Goal: Task Accomplishment & Management: Use online tool/utility

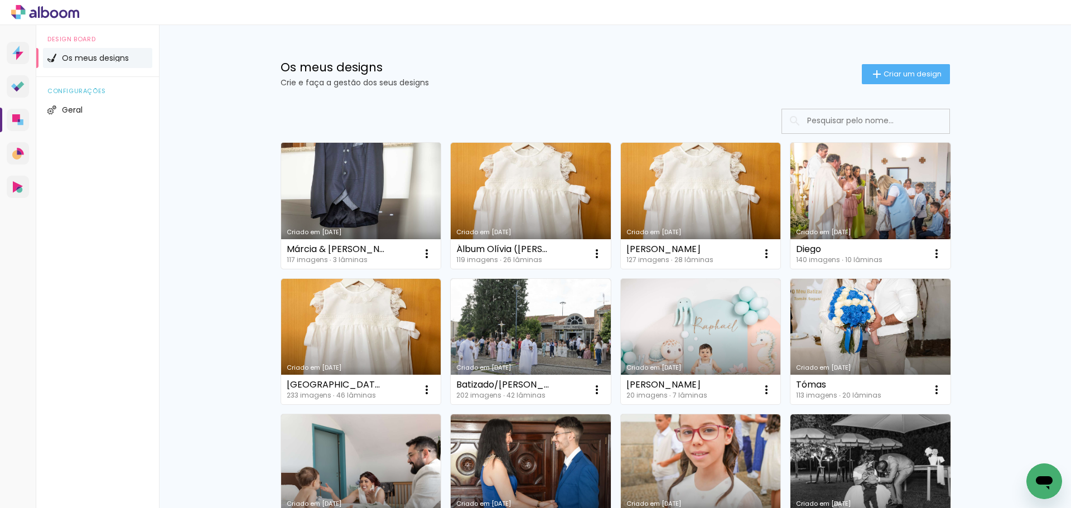
click at [348, 179] on link "Criado em [DATE]" at bounding box center [361, 206] width 160 height 126
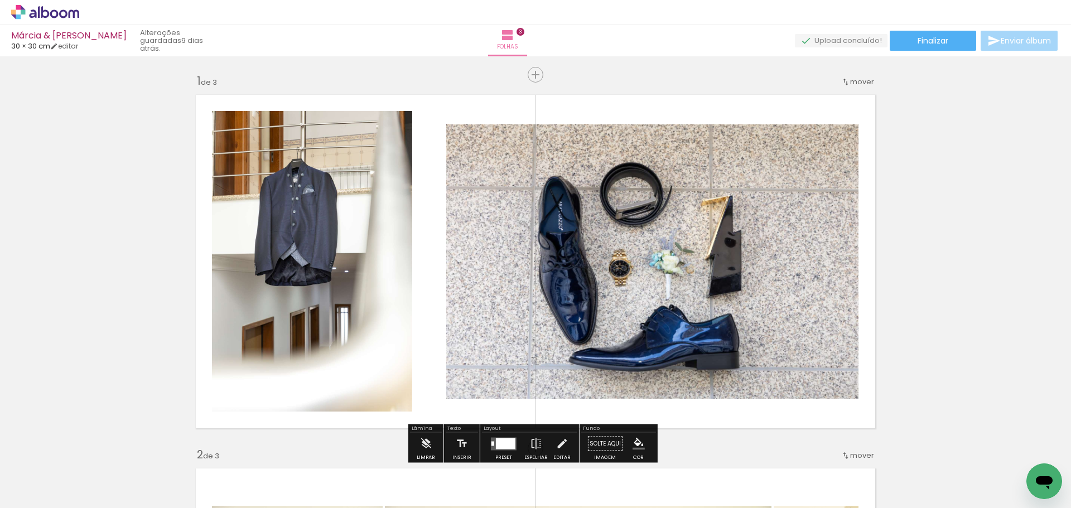
click at [853, 81] on span "mover" at bounding box center [862, 81] width 24 height 11
click at [825, 100] on span "depois da" at bounding box center [814, 98] width 37 height 18
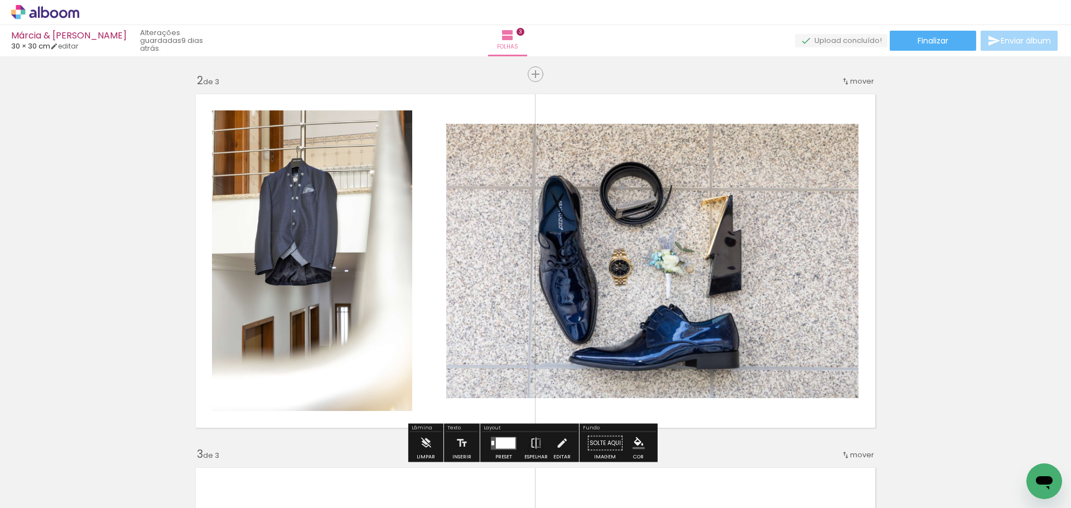
scroll to position [388, 0]
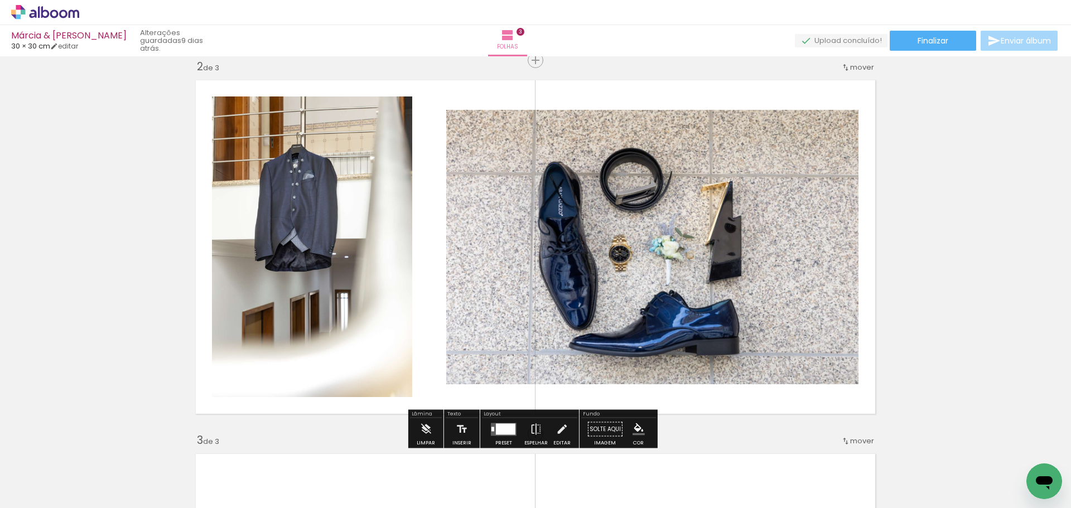
click at [861, 65] on span "mover" at bounding box center [862, 67] width 24 height 11
click at [828, 100] on span "depois da" at bounding box center [814, 102] width 37 height 18
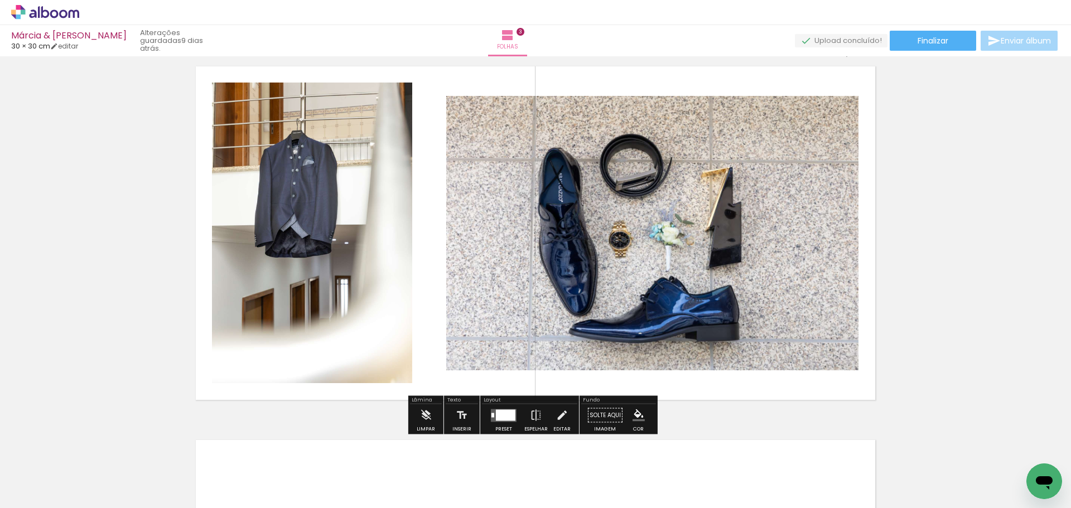
scroll to position [762, 0]
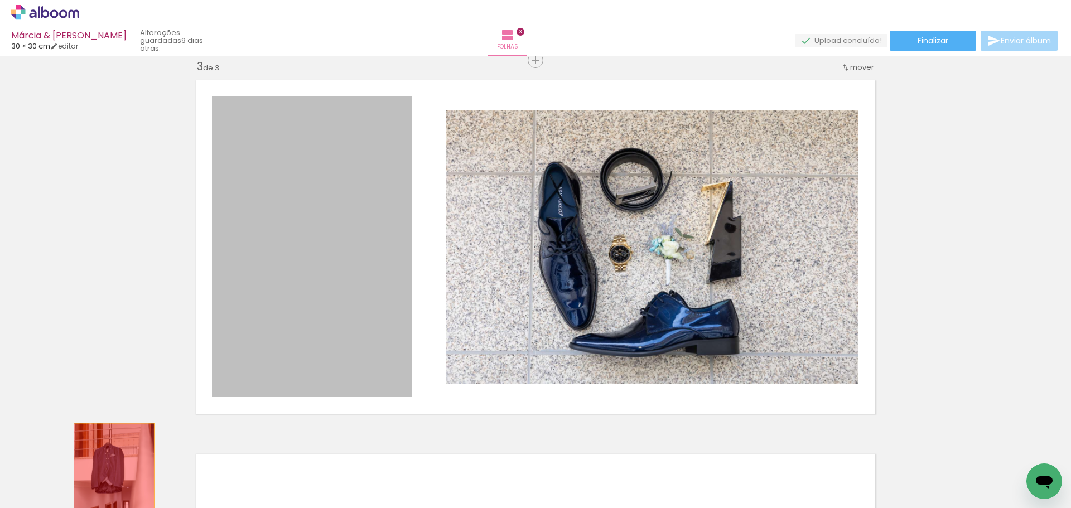
drag, startPoint x: 332, startPoint y: 239, endPoint x: 110, endPoint y: 484, distance: 330.8
click at [110, 484] on quentale-workspace at bounding box center [535, 254] width 1071 height 508
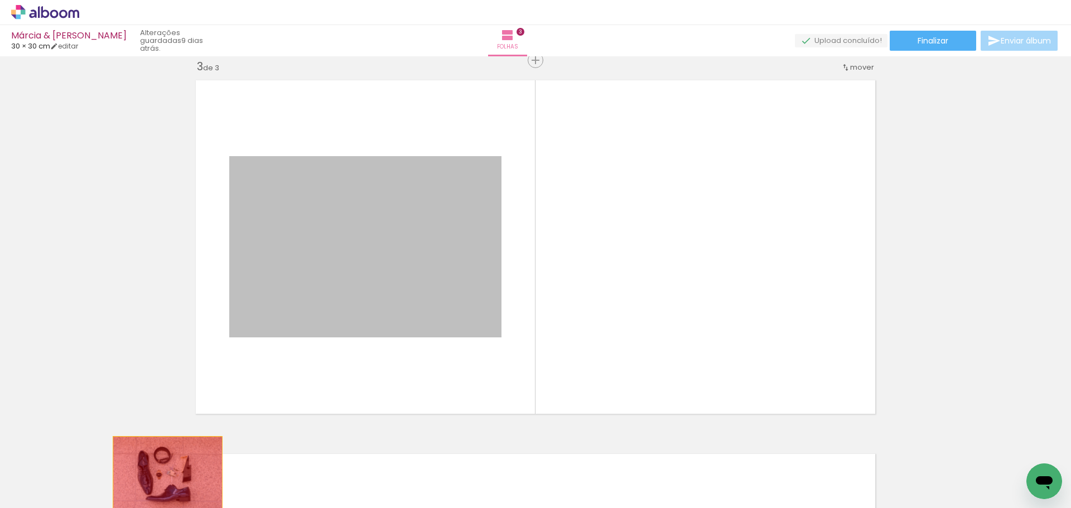
drag, startPoint x: 463, startPoint y: 249, endPoint x: 163, endPoint y: 473, distance: 374.1
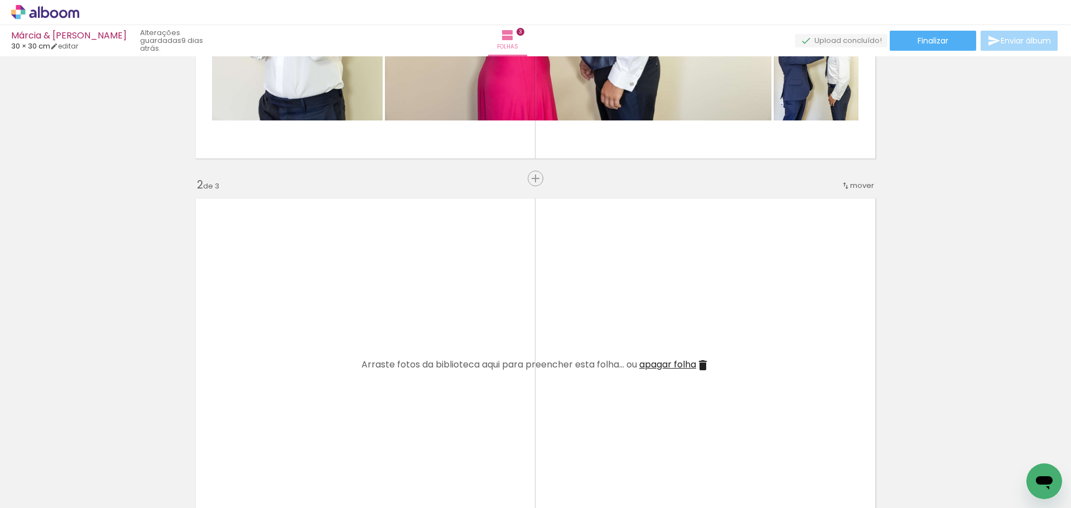
scroll to position [279, 0]
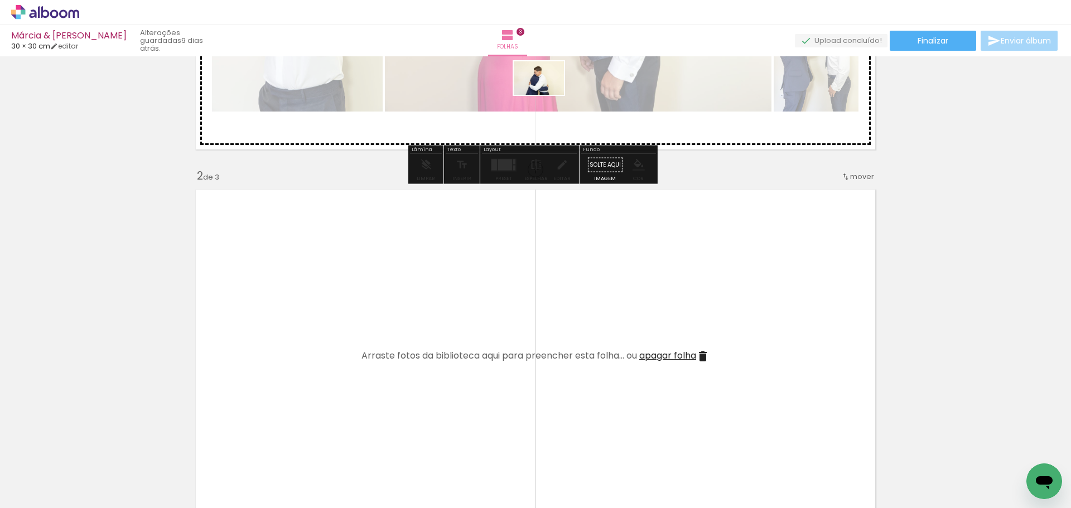
drag, startPoint x: 376, startPoint y: 479, endPoint x: 547, endPoint y: 95, distance: 420.7
click at [547, 95] on quentale-workspace at bounding box center [535, 254] width 1071 height 508
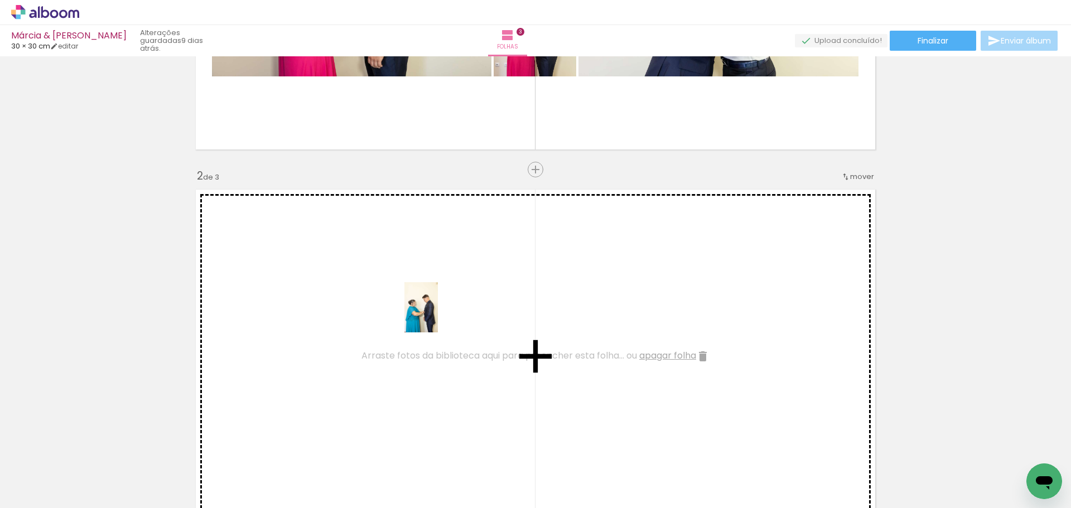
drag, startPoint x: 554, startPoint y: 478, endPoint x: 438, endPoint y: 316, distance: 199.8
click at [438, 316] on quentale-workspace at bounding box center [535, 254] width 1071 height 508
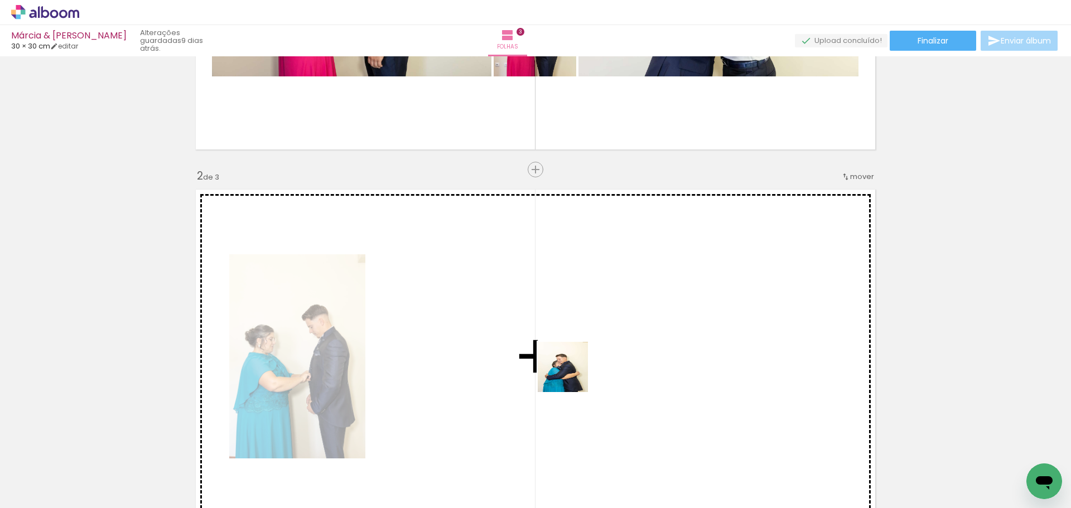
drag, startPoint x: 610, startPoint y: 480, endPoint x: 639, endPoint y: 432, distance: 56.3
click at [555, 325] on quentale-workspace at bounding box center [535, 254] width 1071 height 508
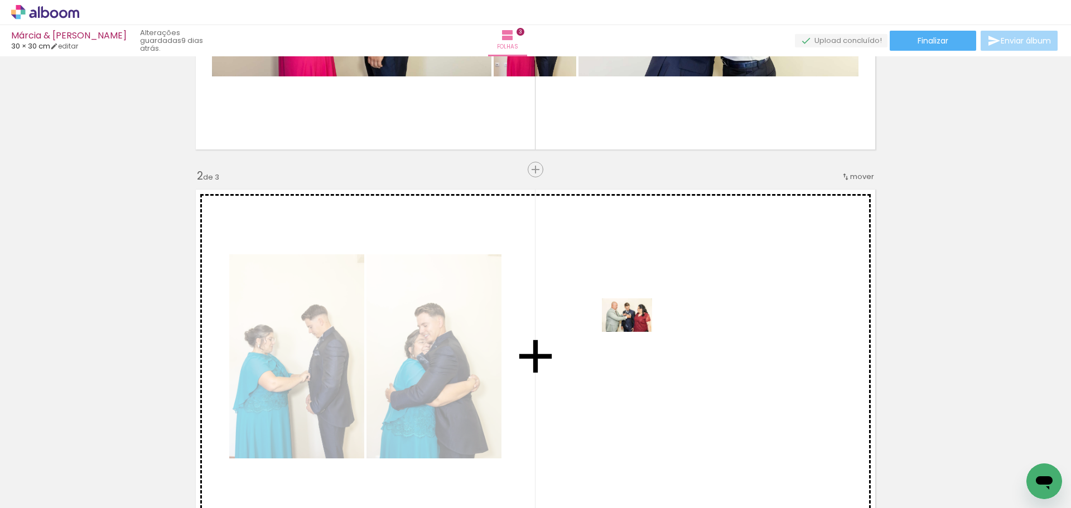
drag, startPoint x: 680, startPoint y: 477, endPoint x: 634, endPoint y: 329, distance: 155.2
click at [634, 329] on quentale-workspace at bounding box center [535, 254] width 1071 height 508
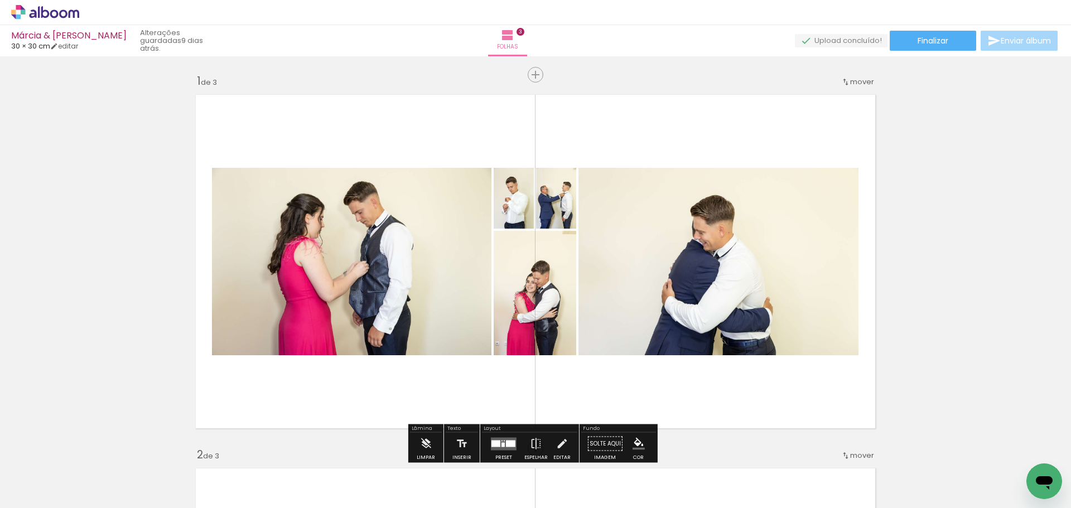
scroll to position [56, 0]
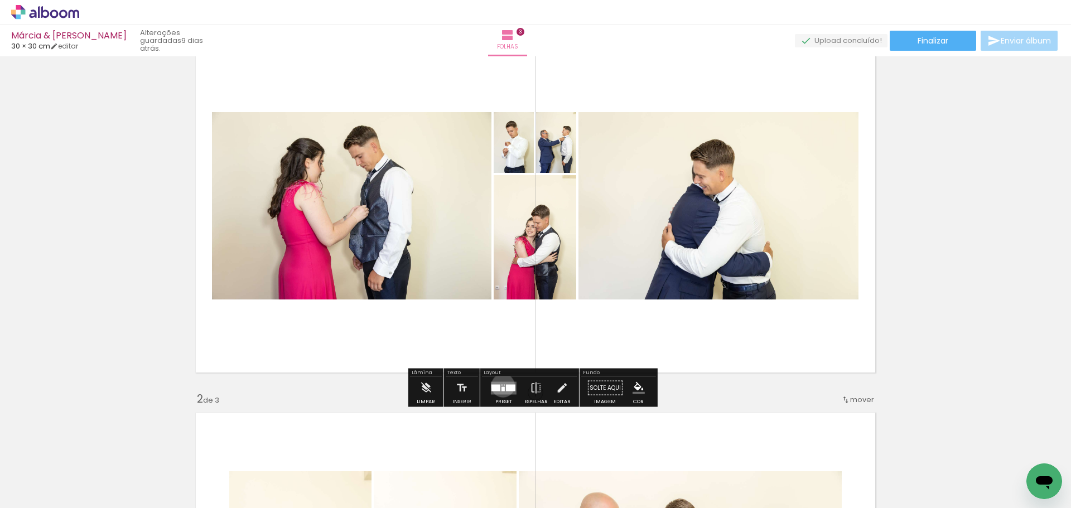
click at [500, 385] on quentale-layouter at bounding box center [504, 387] width 26 height 13
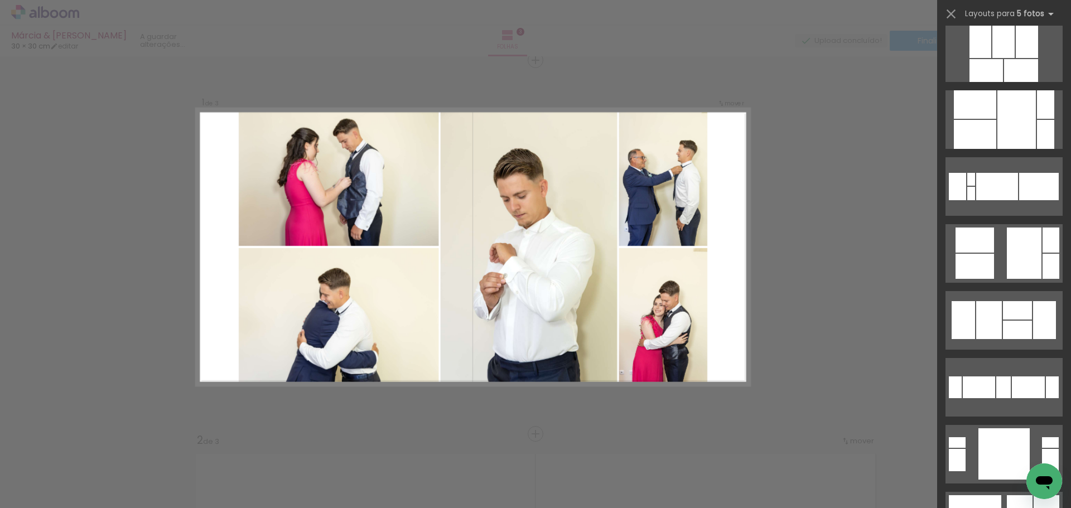
scroll to position [2677, 0]
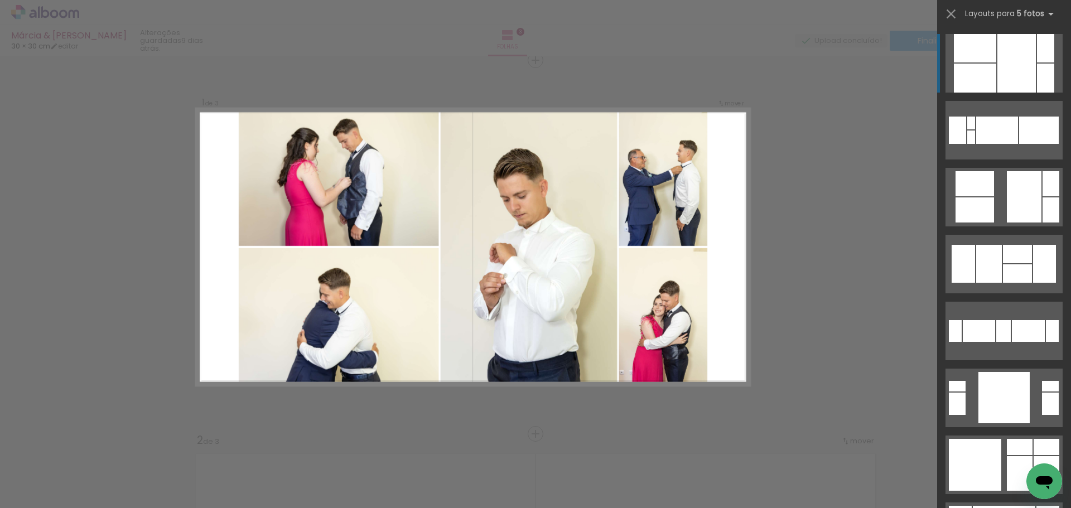
click at [992, 80] on quentale-layouter at bounding box center [1003, 63] width 117 height 59
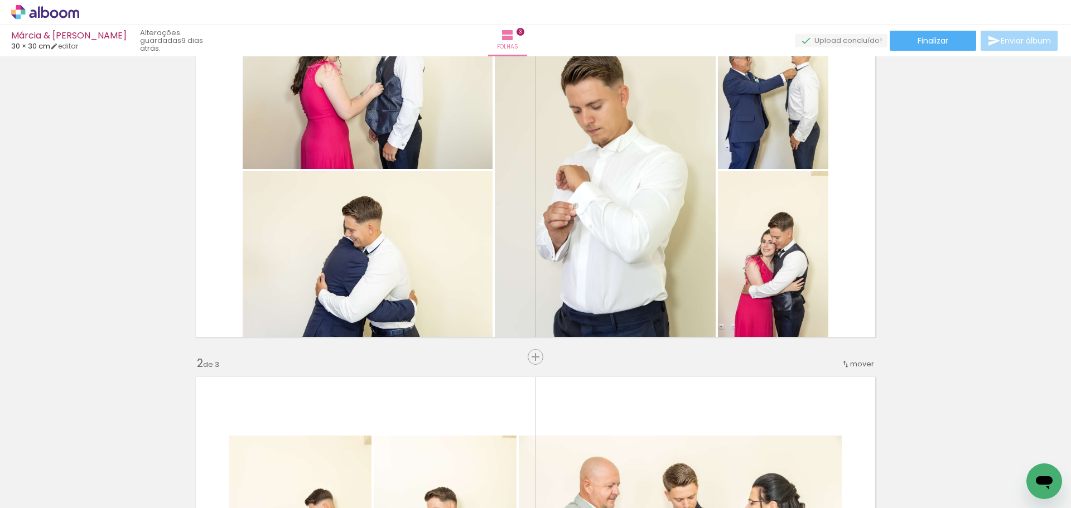
scroll to position [126, 0]
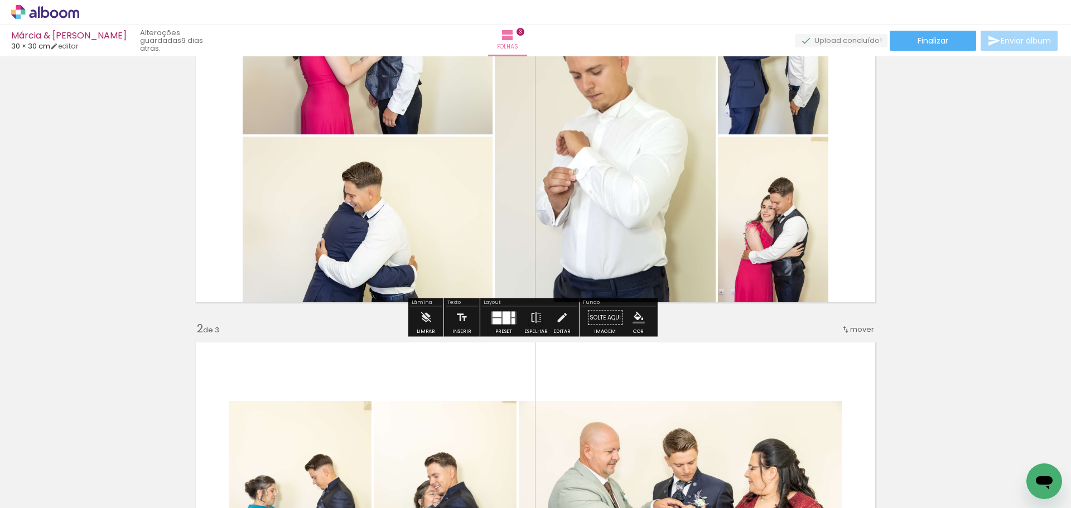
click at [799, 193] on quentale-photo at bounding box center [773, 223] width 110 height 172
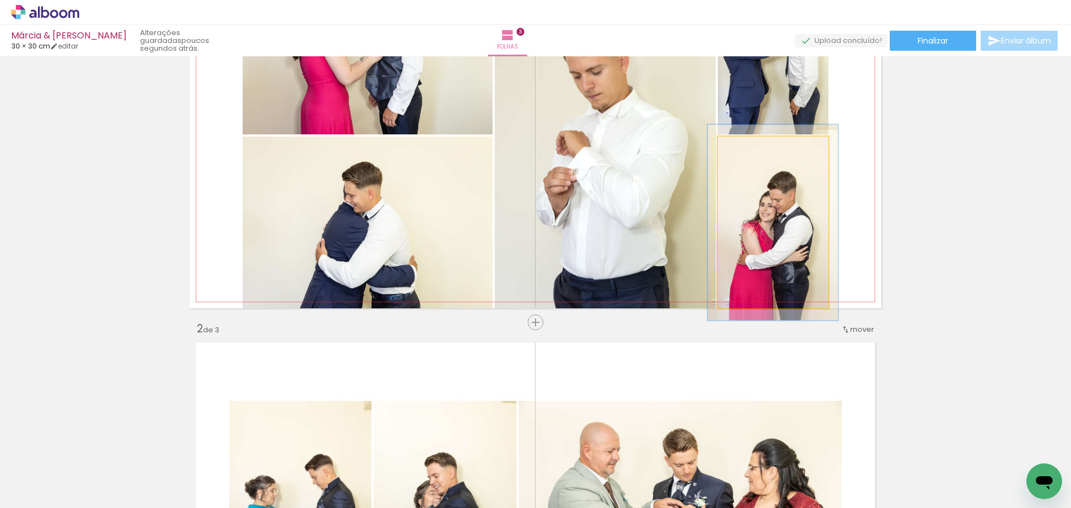
drag, startPoint x: 745, startPoint y: 148, endPoint x: 751, endPoint y: 146, distance: 6.2
type paper-slider "114"
click at [751, 146] on div at bounding box center [750, 148] width 18 height 18
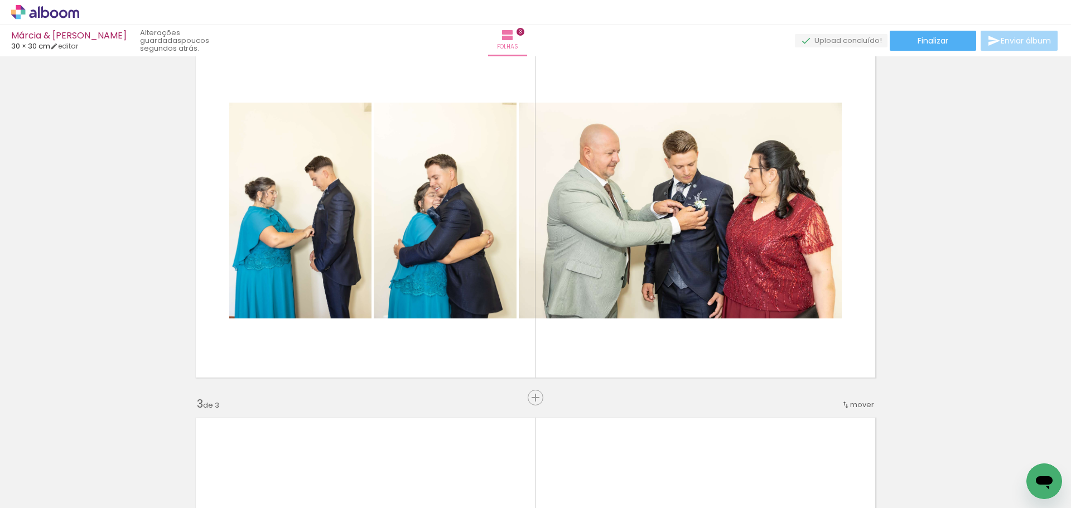
scroll to position [446, 0]
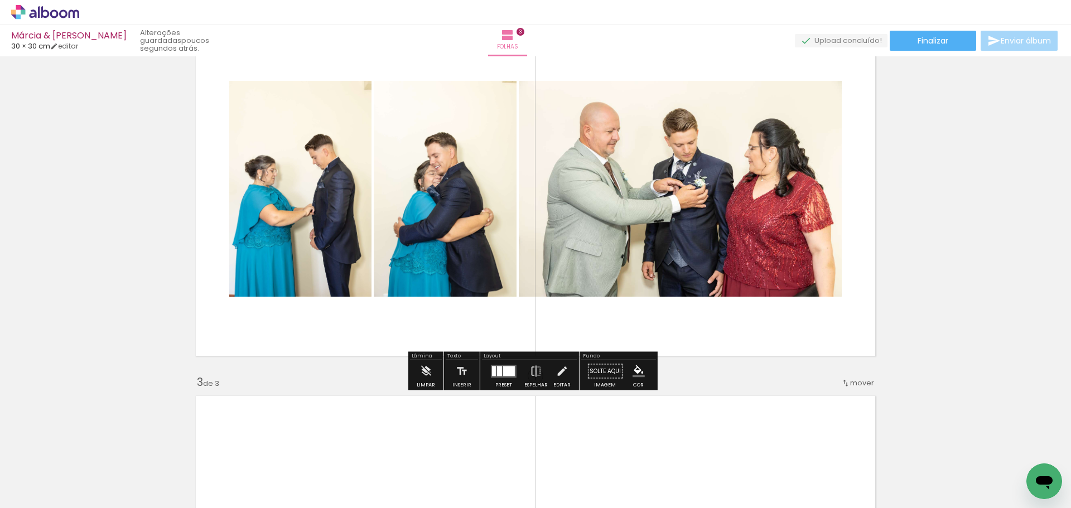
click at [507, 371] on div at bounding box center [509, 371] width 12 height 10
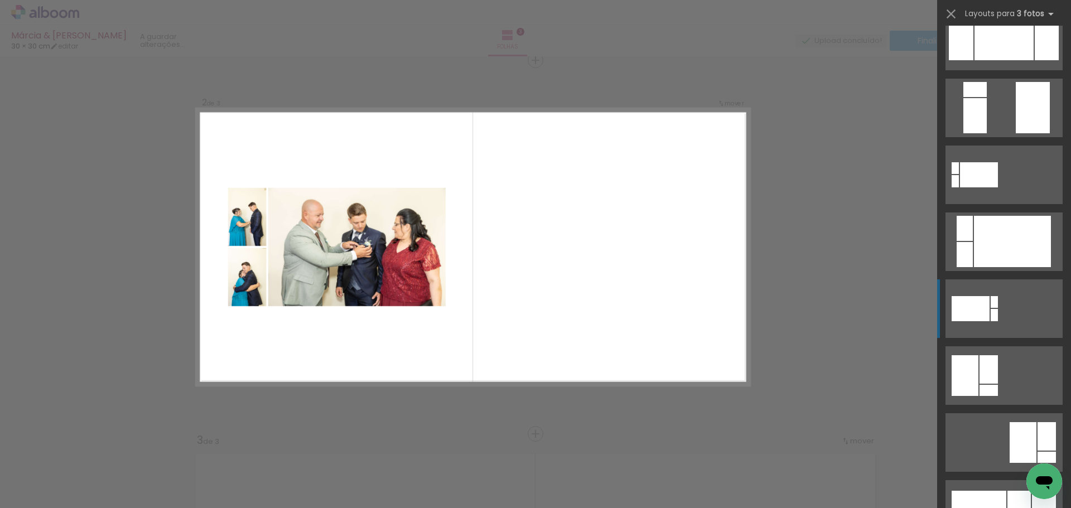
scroll to position [335, 0]
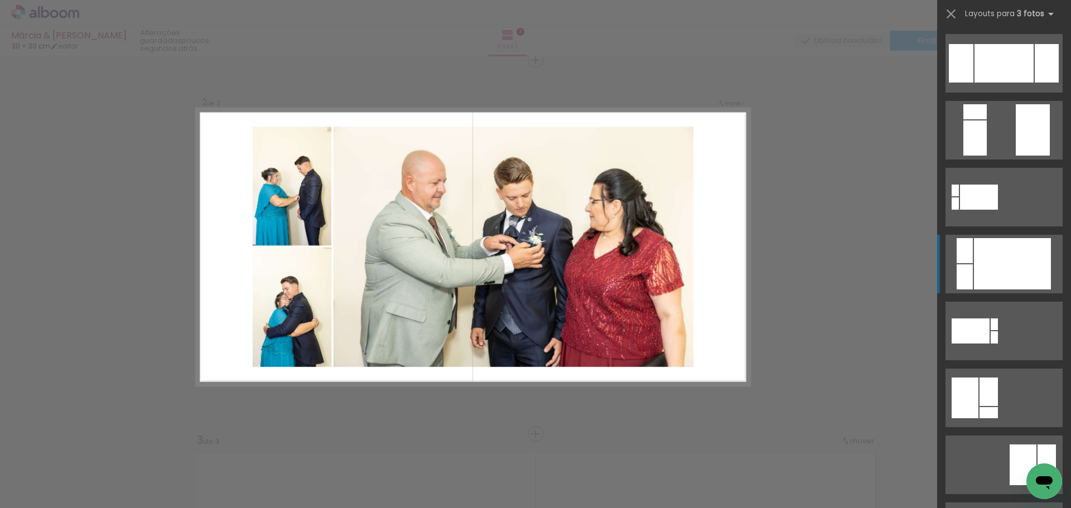
click at [999, 241] on div at bounding box center [1012, 263] width 77 height 51
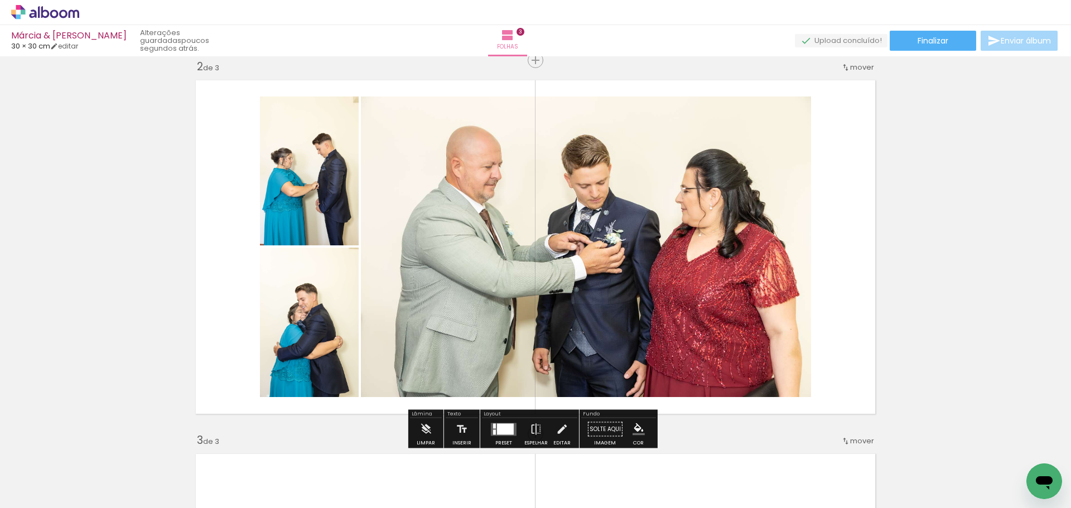
click at [321, 143] on quentale-photo at bounding box center [309, 170] width 99 height 149
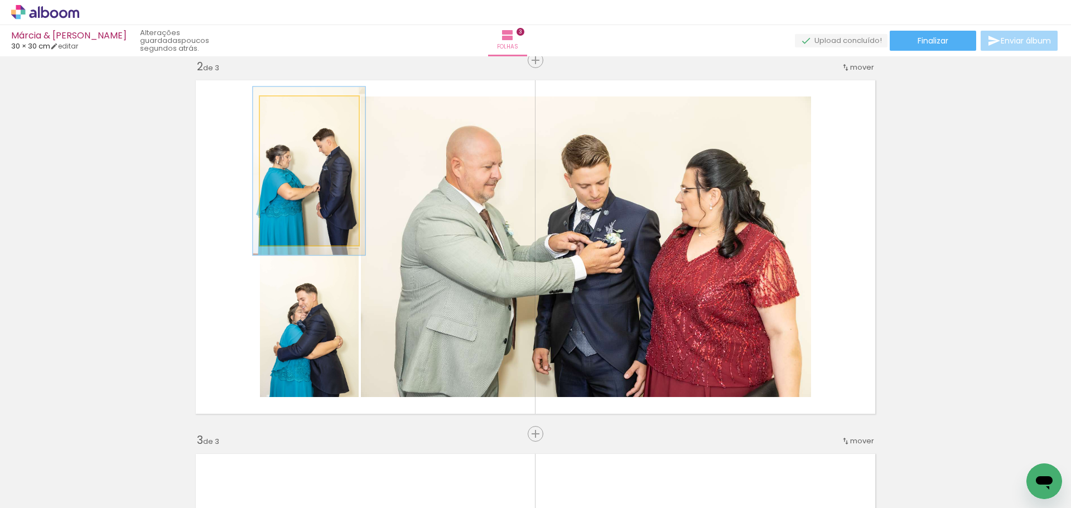
type paper-slider "113"
click at [289, 111] on div at bounding box center [291, 108] width 10 height 10
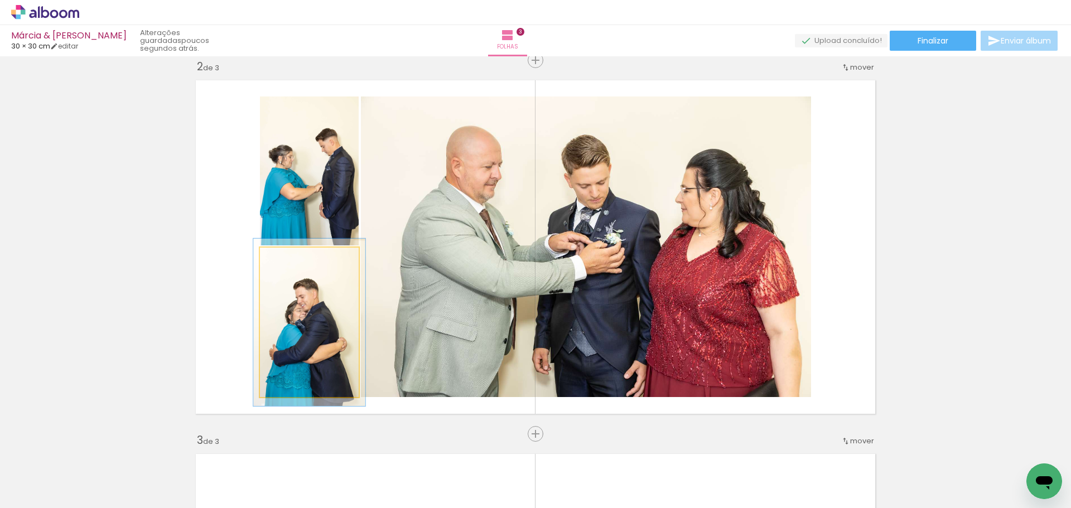
type paper-slider "112"
click at [287, 262] on div at bounding box center [291, 259] width 10 height 10
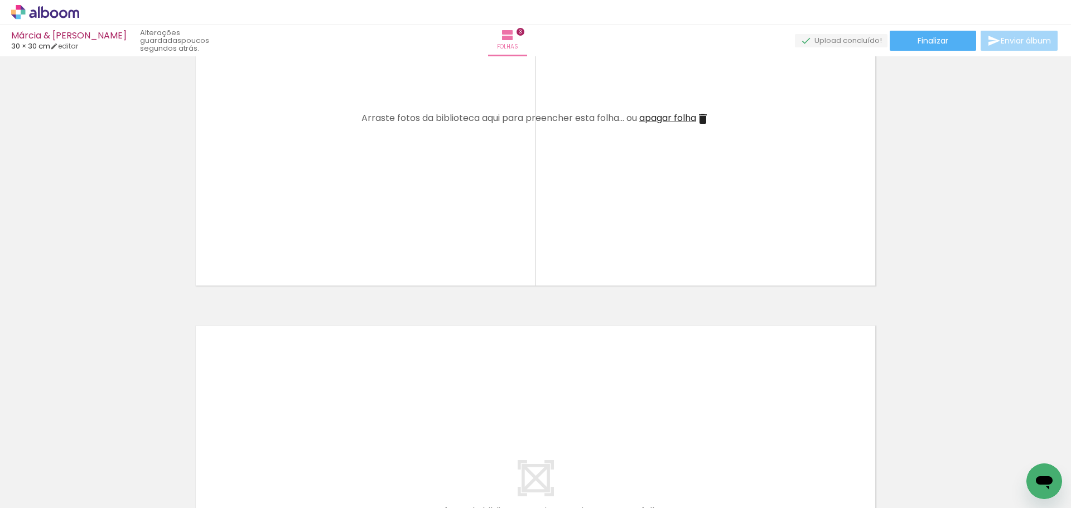
scroll to position [0, 439]
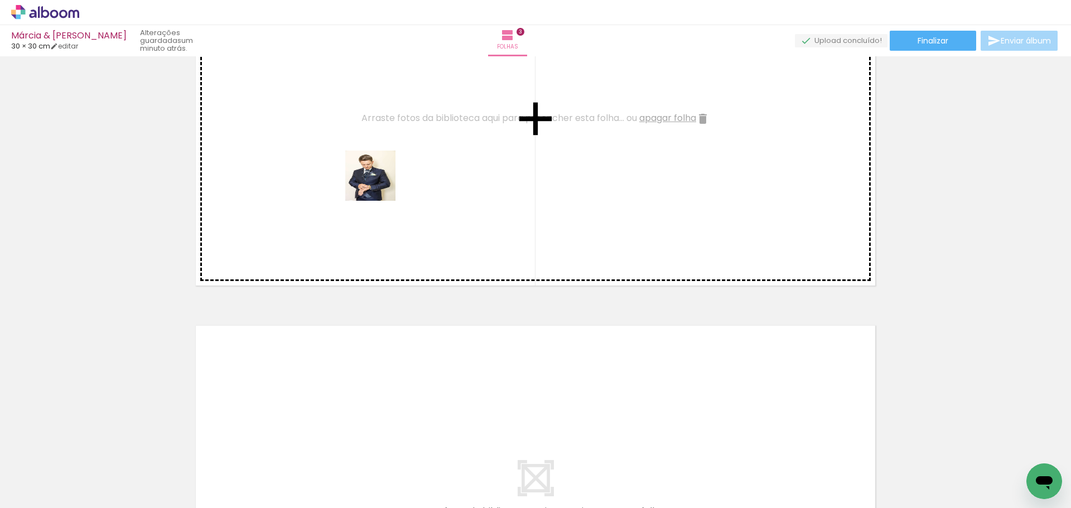
drag, startPoint x: 298, startPoint y: 490, endPoint x: 390, endPoint y: 158, distance: 345.0
click at [390, 158] on quentale-workspace at bounding box center [535, 254] width 1071 height 508
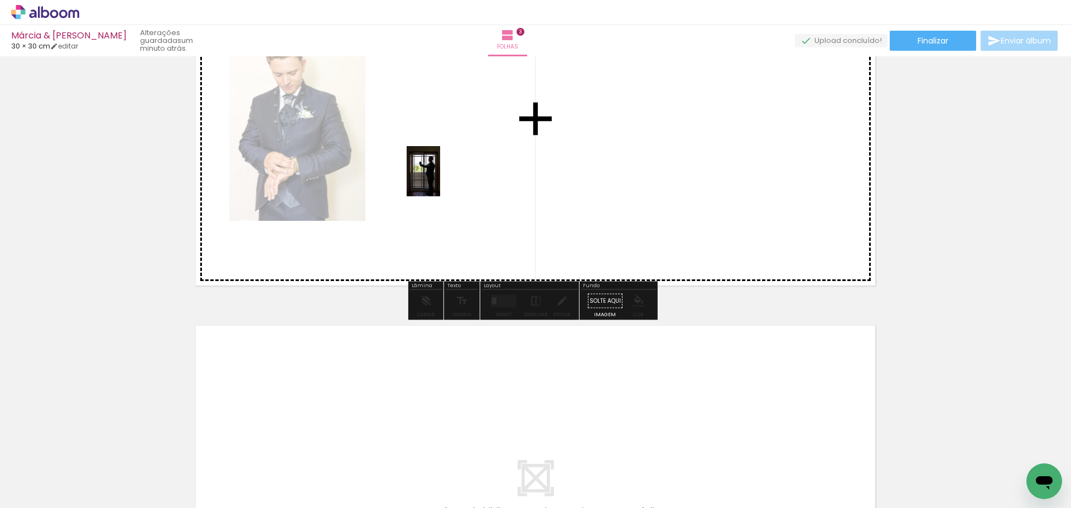
drag, startPoint x: 393, startPoint y: 368, endPoint x: 429, endPoint y: 342, distance: 44.7
click at [440, 178] on quentale-workspace at bounding box center [535, 254] width 1071 height 508
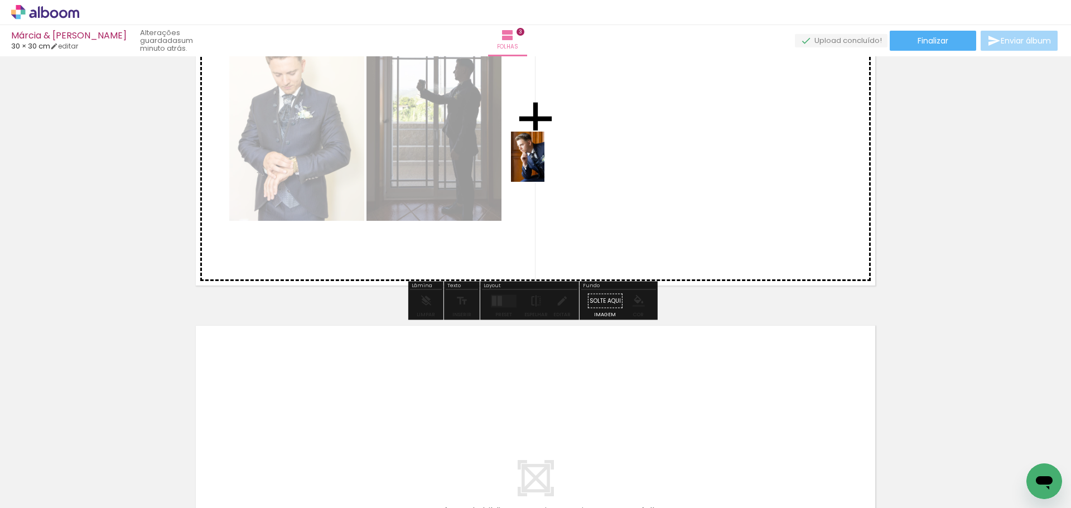
drag, startPoint x: 427, startPoint y: 470, endPoint x: 544, endPoint y: 165, distance: 326.4
click at [544, 165] on quentale-workspace at bounding box center [535, 254] width 1071 height 508
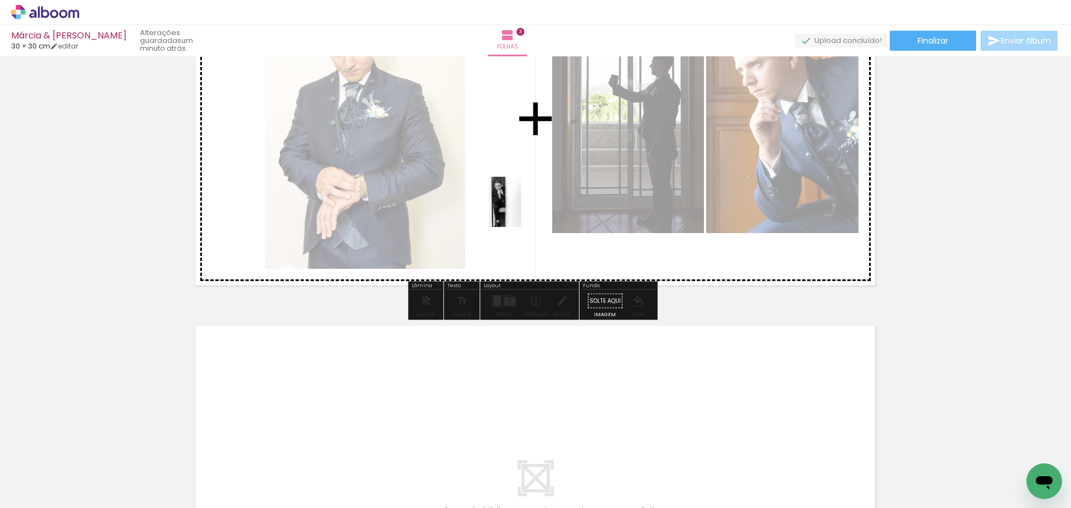
drag, startPoint x: 490, startPoint y: 476, endPoint x: 529, endPoint y: 182, distance: 296.4
click at [529, 182] on quentale-workspace at bounding box center [535, 254] width 1071 height 508
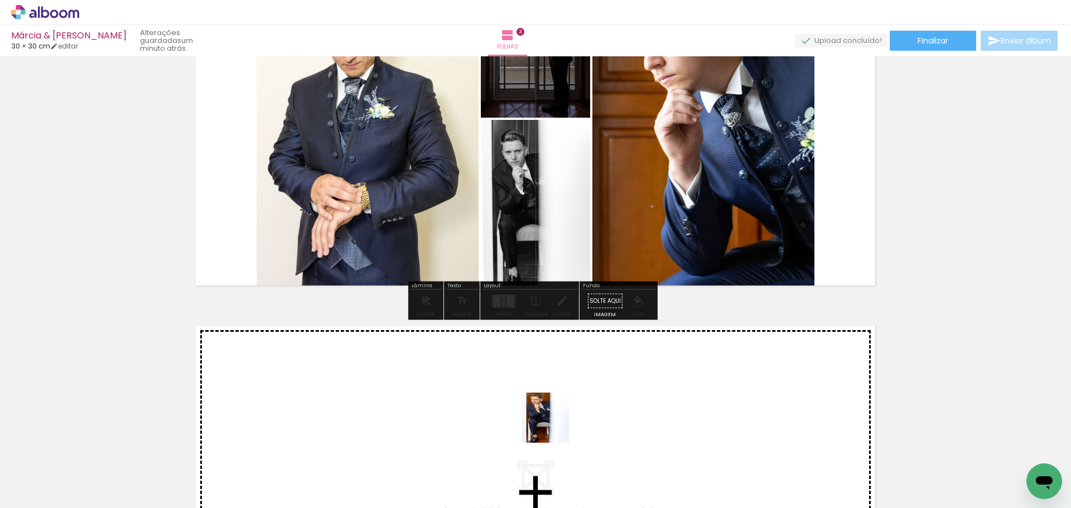
drag, startPoint x: 546, startPoint y: 482, endPoint x: 554, endPoint y: 312, distance: 169.7
click at [553, 239] on quentale-workspace at bounding box center [535, 254] width 1071 height 508
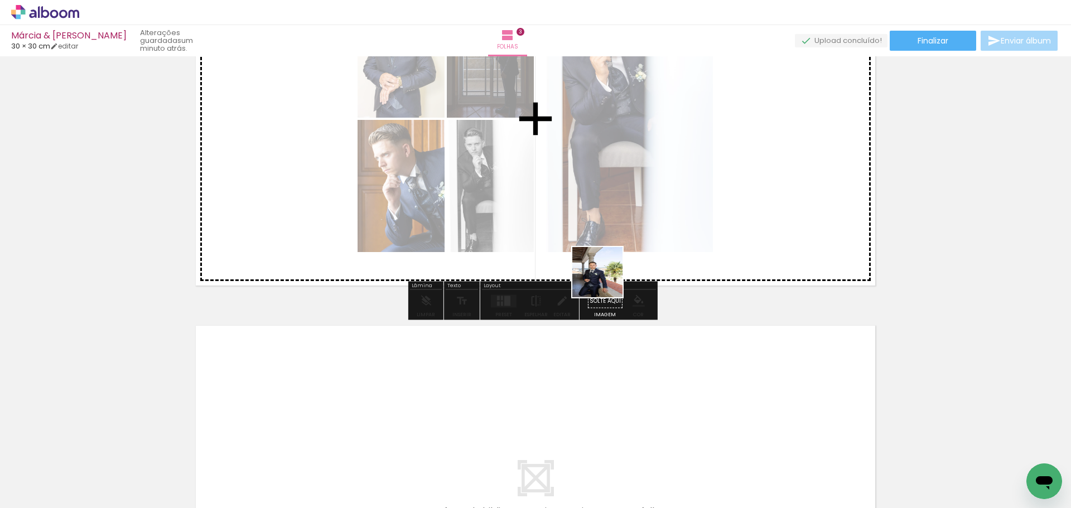
drag, startPoint x: 606, startPoint y: 386, endPoint x: 643, endPoint y: 292, distance: 101.4
click at [616, 226] on quentale-workspace at bounding box center [535, 254] width 1071 height 508
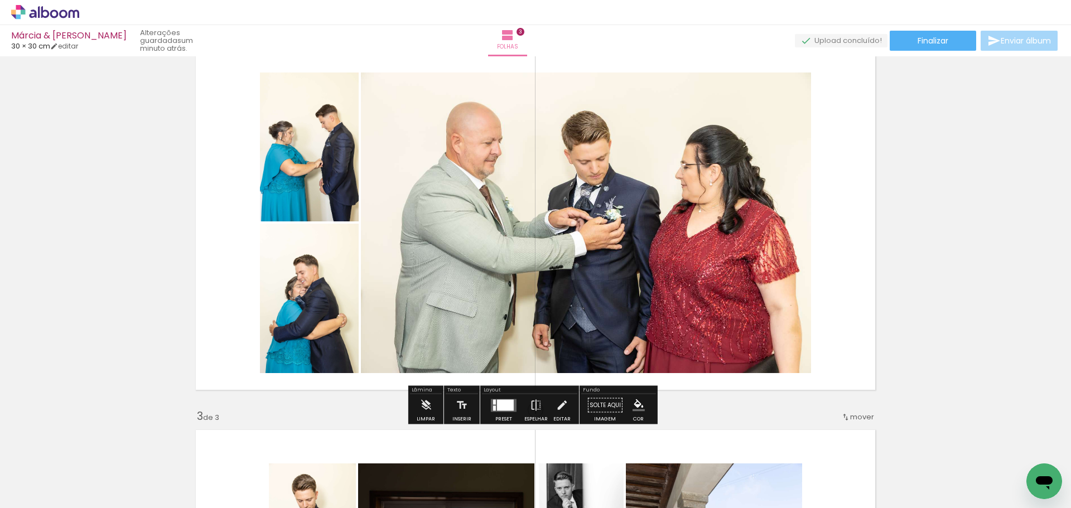
scroll to position [388, 0]
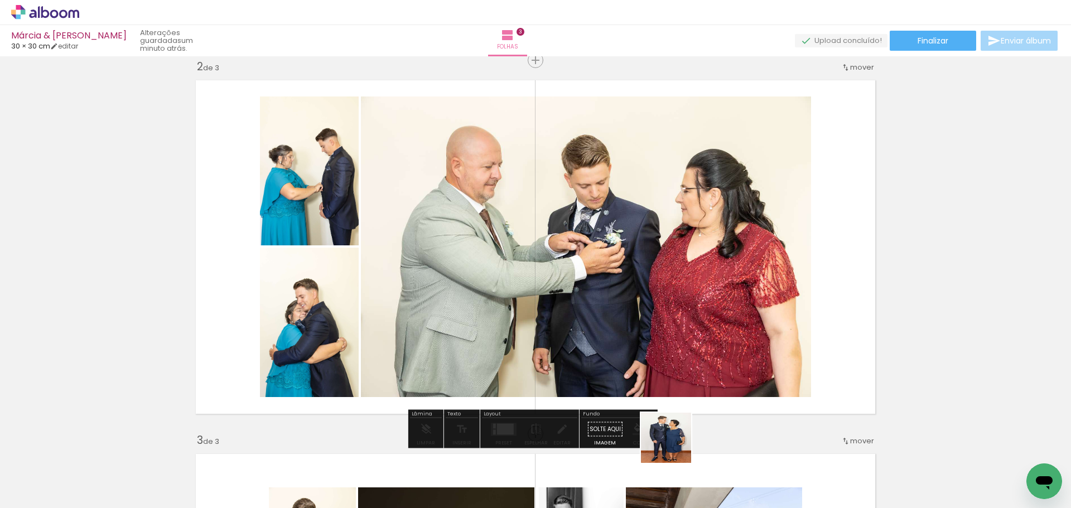
drag, startPoint x: 681, startPoint y: 487, endPoint x: 634, endPoint y: 277, distance: 215.5
click at [616, 282] on quentale-workspace at bounding box center [535, 254] width 1071 height 508
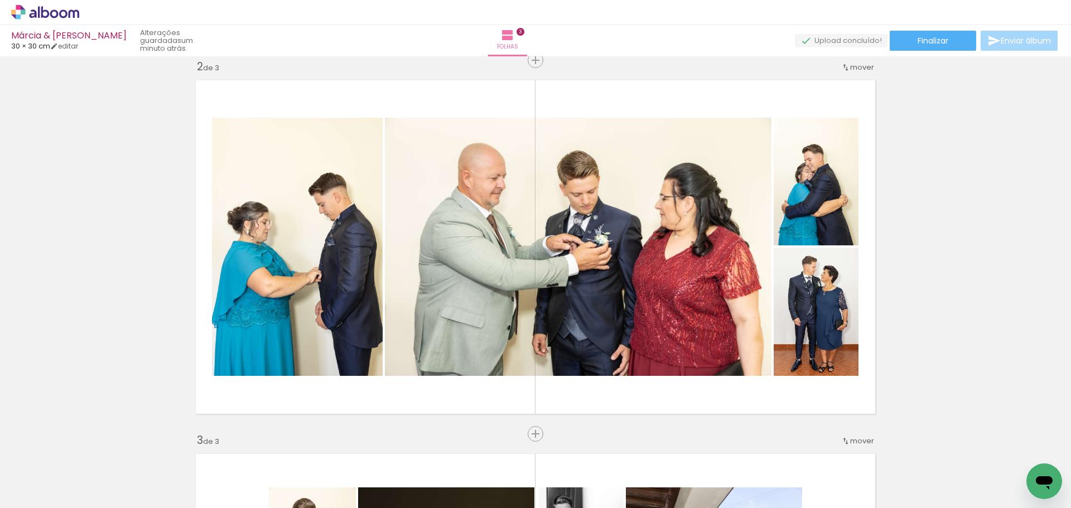
click at [968, 196] on div "Inserir folha 1 de 3 Inserir folha 2 de 3 Inserir folha 3 de 3" at bounding box center [535, 419] width 1071 height 1495
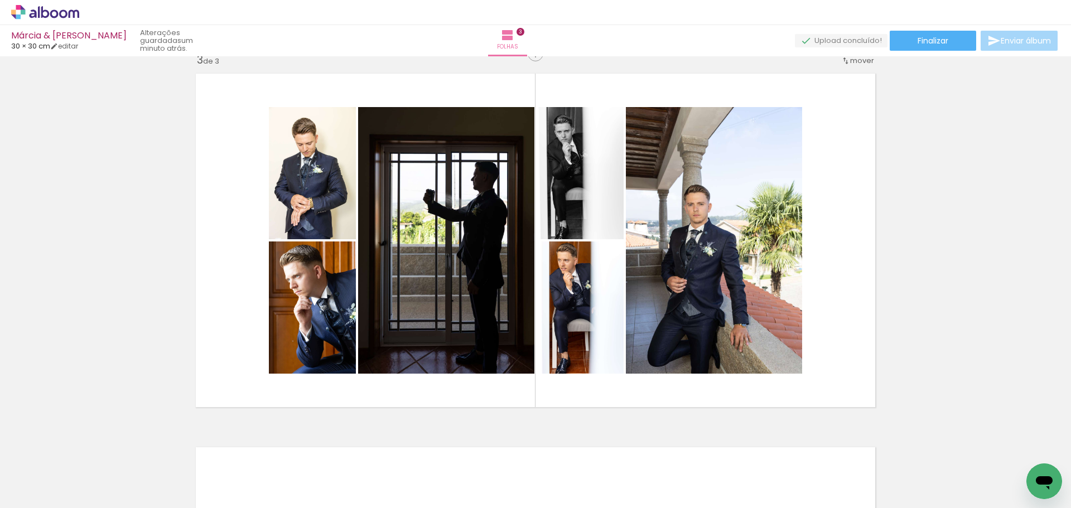
scroll to position [779, 0]
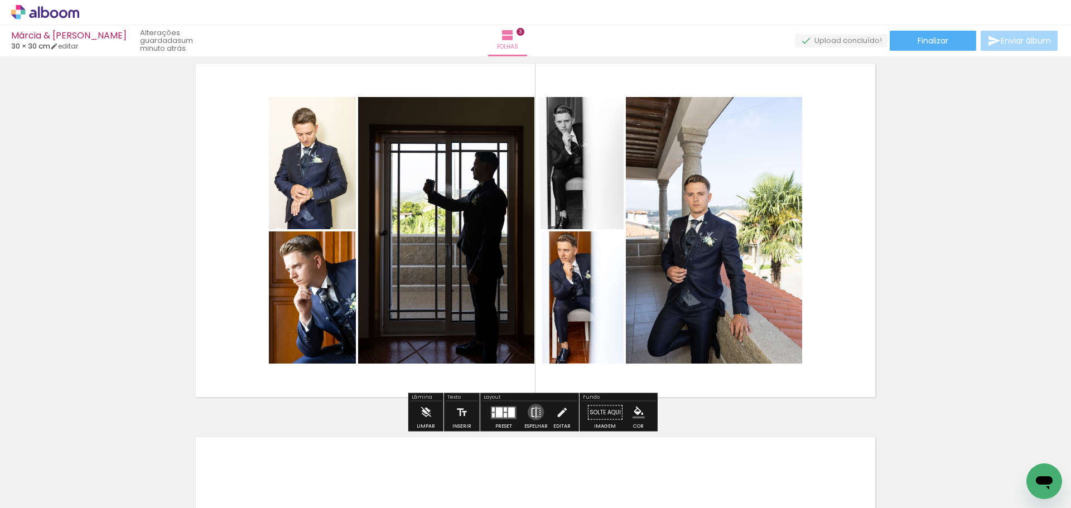
click at [533, 412] on iron-icon at bounding box center [536, 413] width 12 height 22
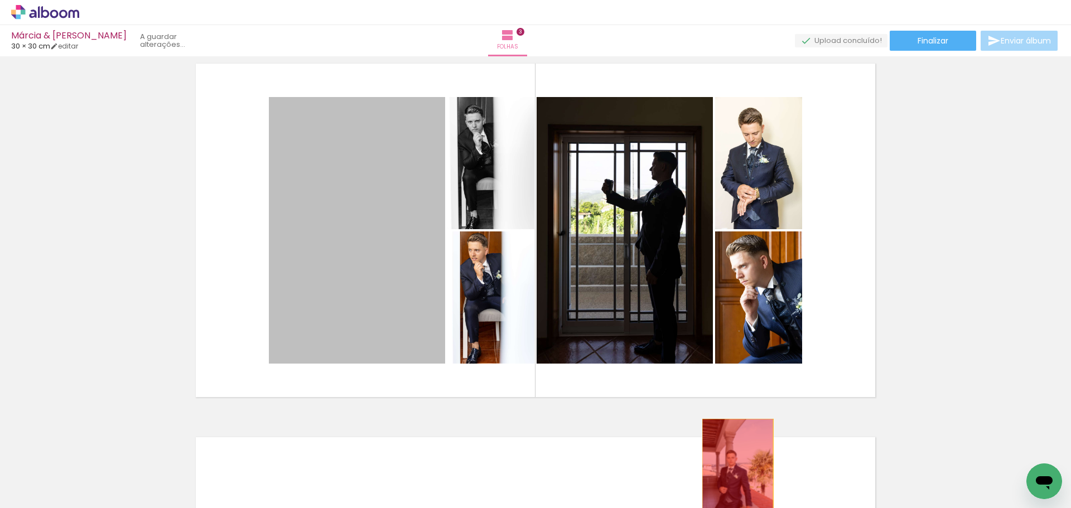
drag, startPoint x: 360, startPoint y: 262, endPoint x: 736, endPoint y: 471, distance: 430.6
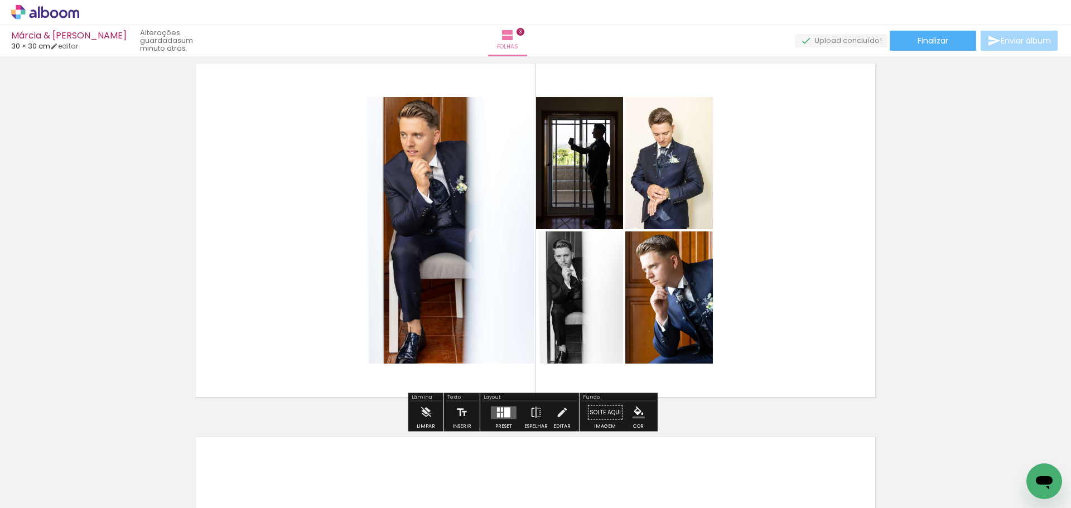
click at [504, 413] on div at bounding box center [507, 412] width 6 height 10
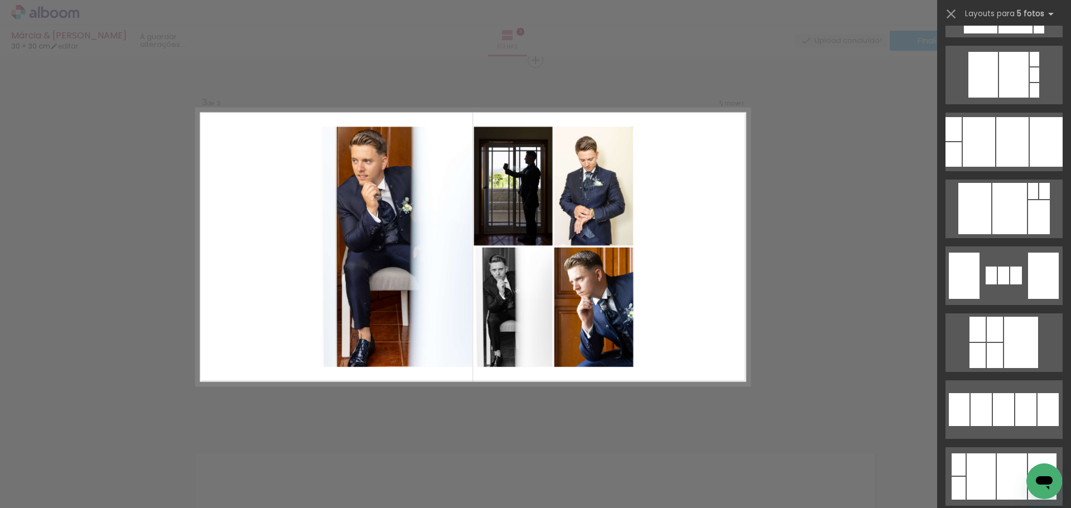
scroll to position [1227, 0]
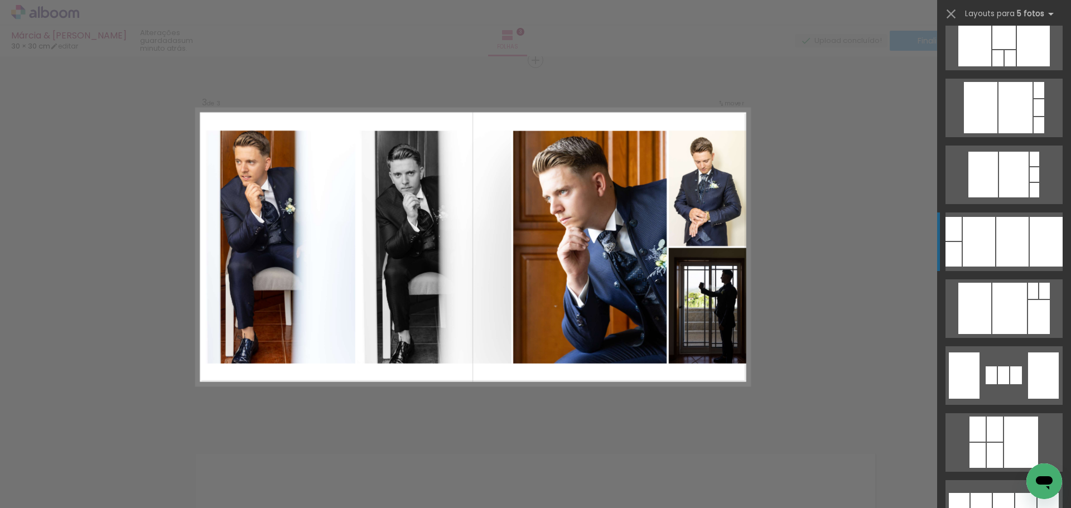
click at [1035, 247] on div at bounding box center [1045, 242] width 33 height 50
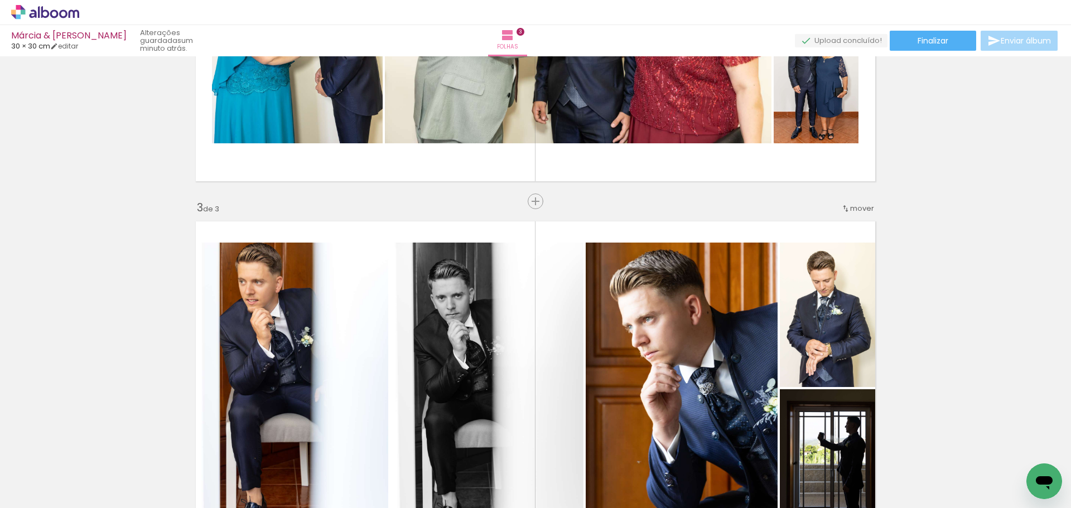
scroll to position [594, 0]
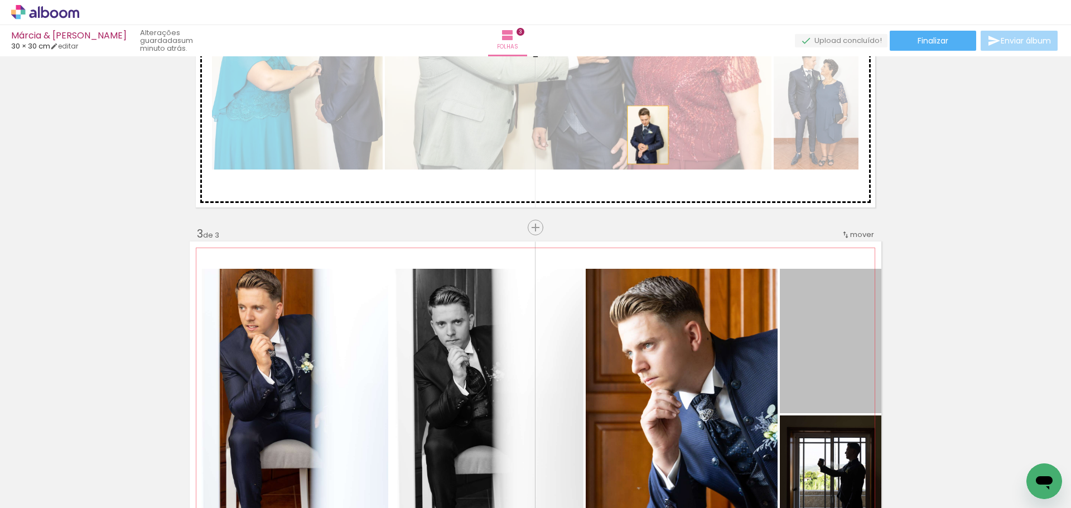
drag, startPoint x: 821, startPoint y: 358, endPoint x: 644, endPoint y: 135, distance: 285.0
click at [644, 135] on div "Inserir folha 1 de 3 Inserir folha 2 de 3 Inserir folha 3 de 3" at bounding box center [535, 213] width 1071 height 1495
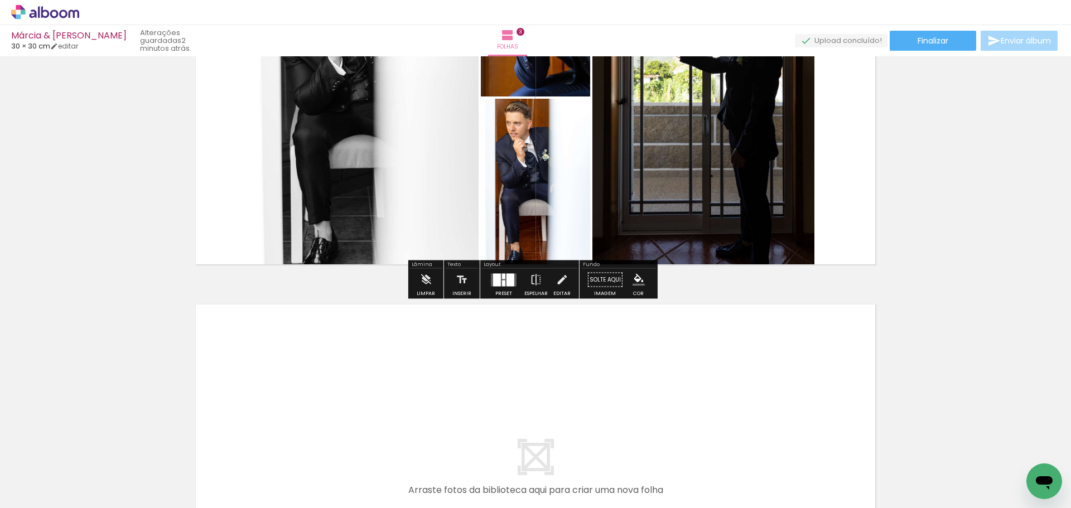
scroll to position [929, 0]
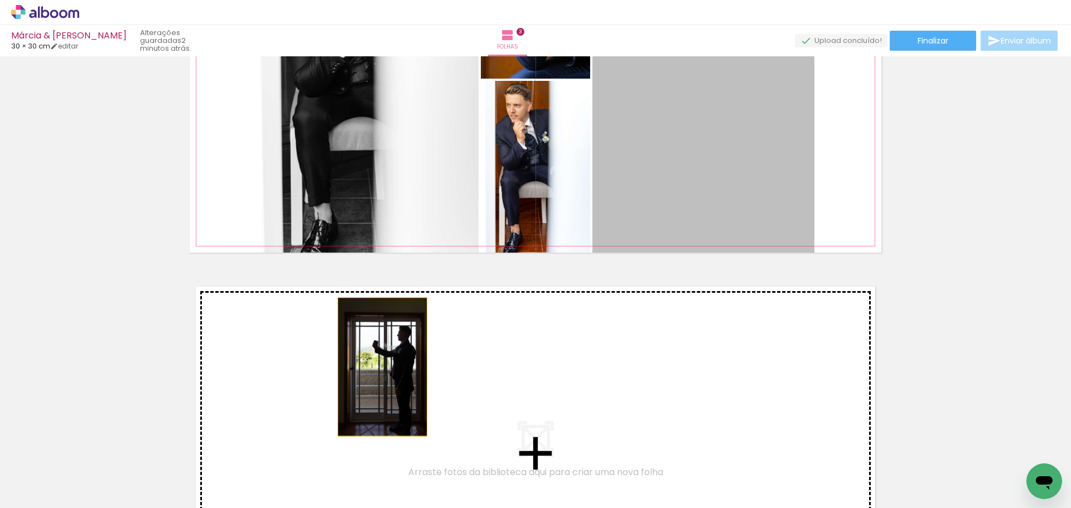
drag, startPoint x: 694, startPoint y: 144, endPoint x: 378, endPoint y: 367, distance: 387.0
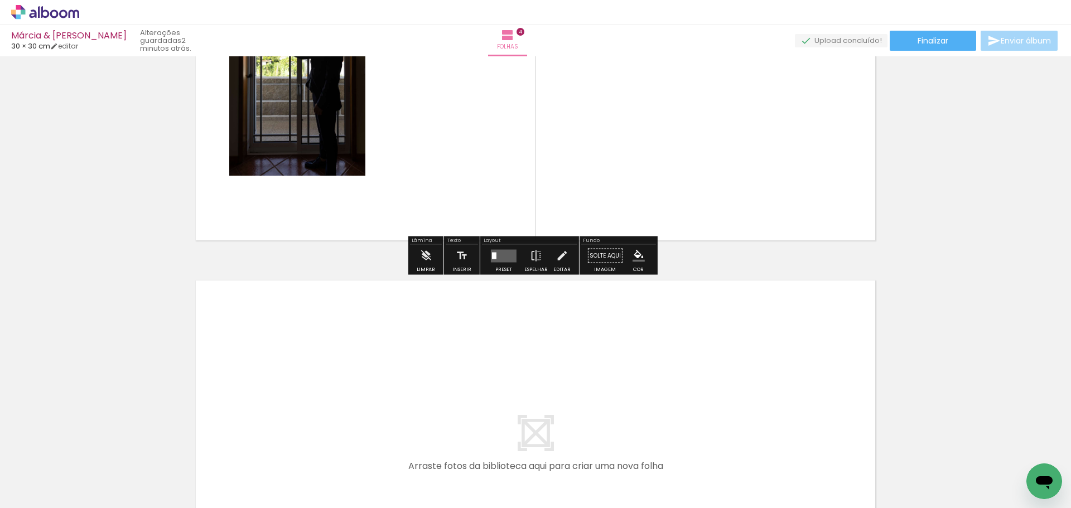
scroll to position [1247, 0]
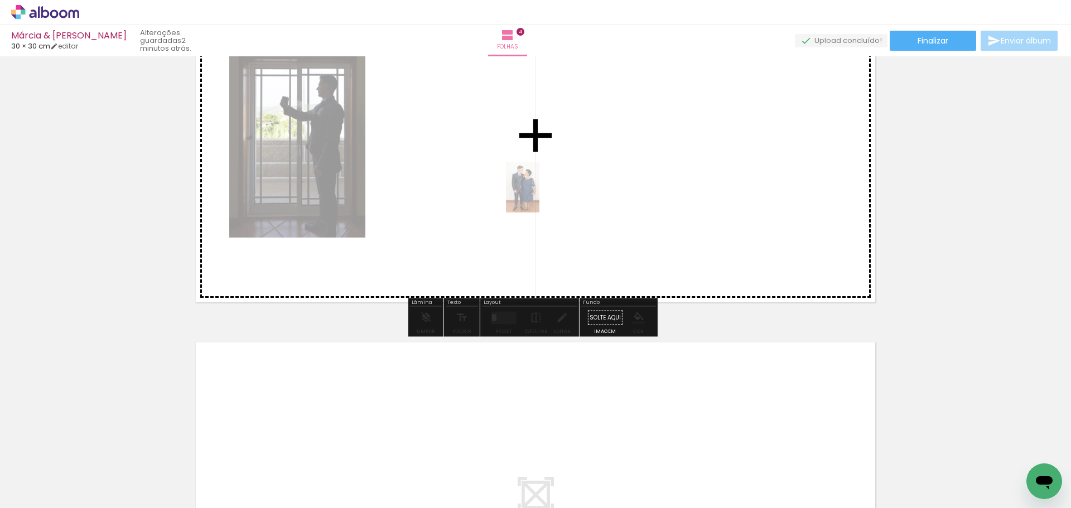
drag, startPoint x: 679, startPoint y: 491, endPoint x: 539, endPoint y: 196, distance: 326.3
click at [539, 196] on quentale-workspace at bounding box center [535, 254] width 1071 height 508
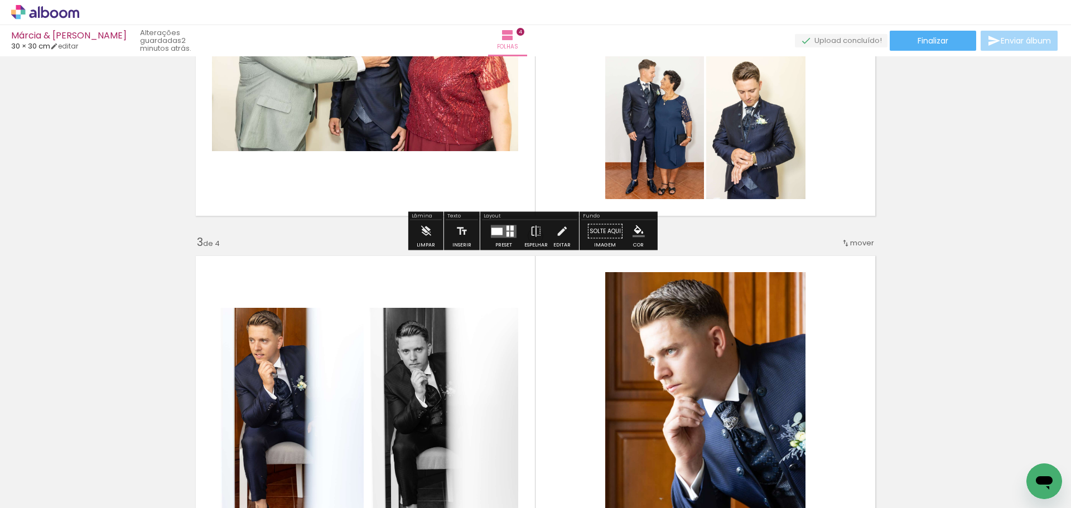
scroll to position [410, 0]
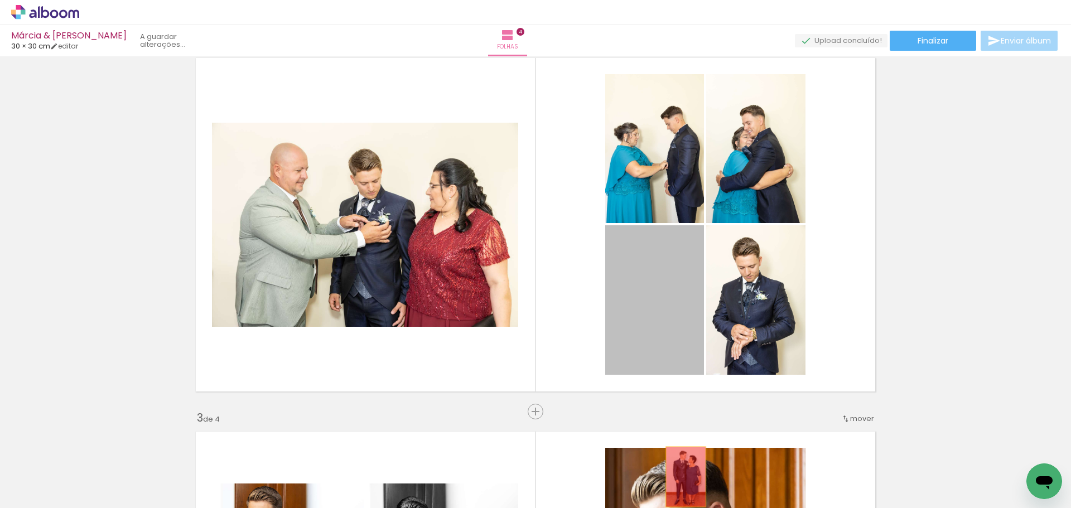
drag, startPoint x: 657, startPoint y: 288, endPoint x: 681, endPoint y: 477, distance: 190.1
click at [681, 477] on quentale-workspace at bounding box center [535, 254] width 1071 height 508
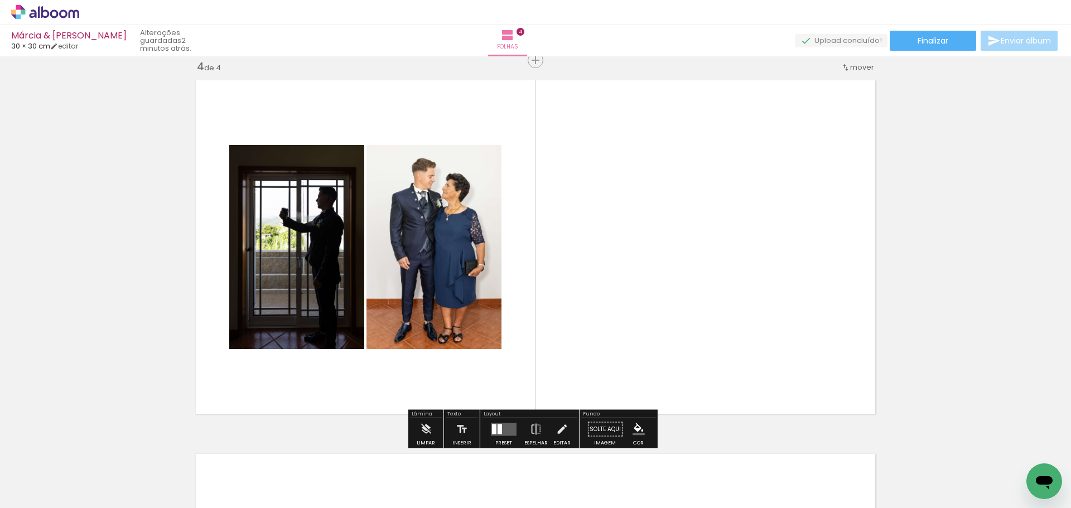
scroll to position [0, 0]
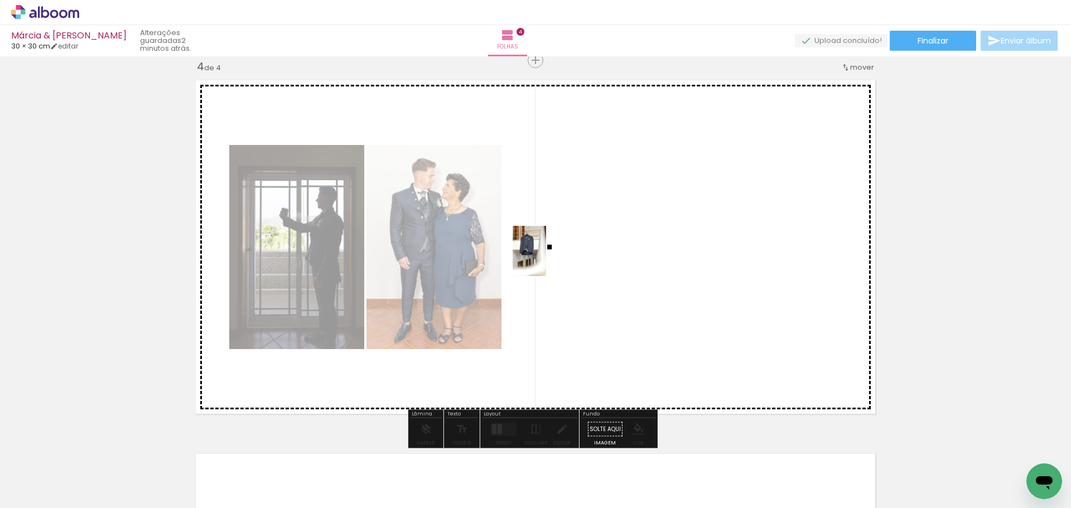
drag, startPoint x: 146, startPoint y: 465, endPoint x: 408, endPoint y: 365, distance: 280.7
click at [568, 243] on quentale-workspace at bounding box center [535, 254] width 1071 height 508
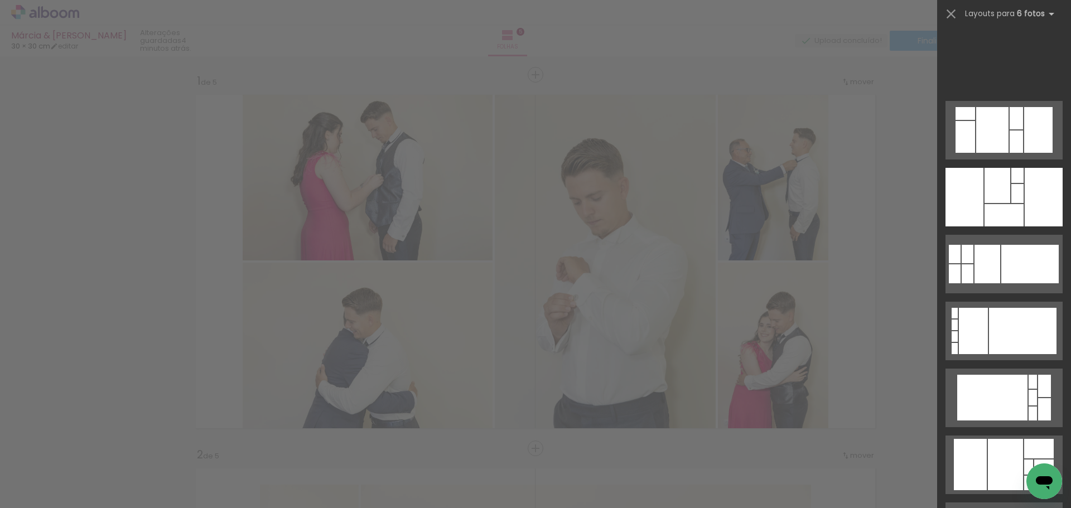
scroll to position [0, 727]
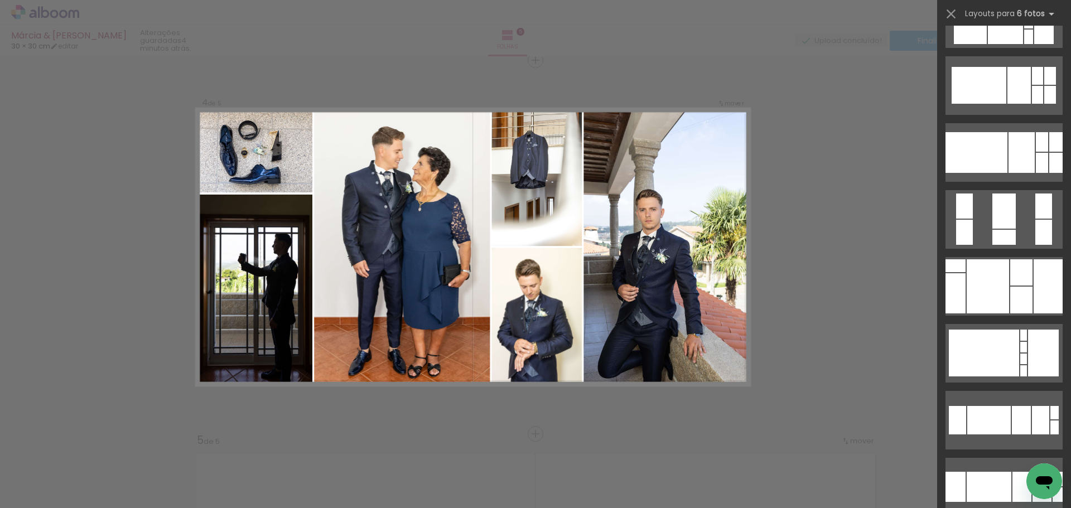
click at [1036, 280] on div at bounding box center [1047, 286] width 29 height 54
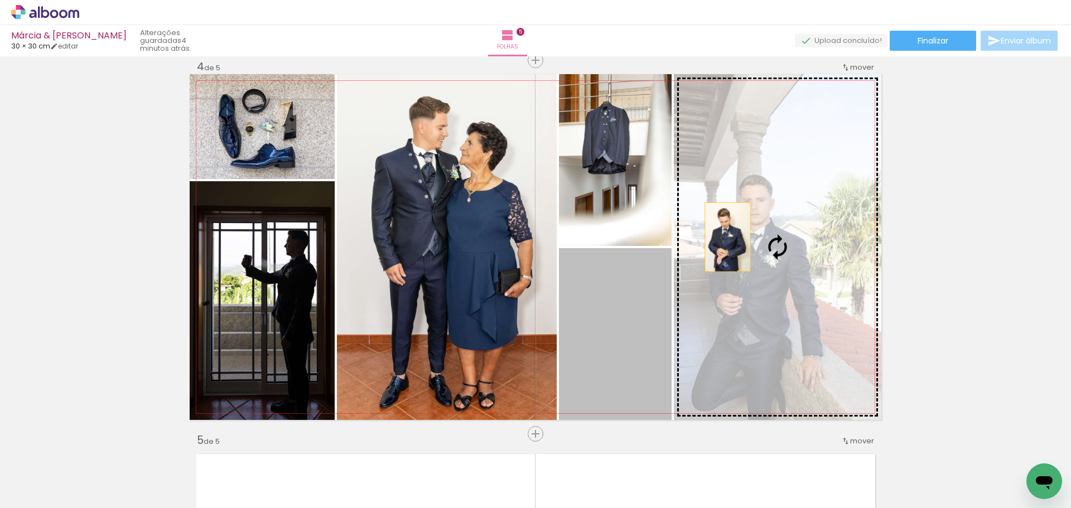
drag, startPoint x: 689, startPoint y: 262, endPoint x: 781, endPoint y: 197, distance: 112.8
click at [0, 0] on slot at bounding box center [0, 0] width 0 height 0
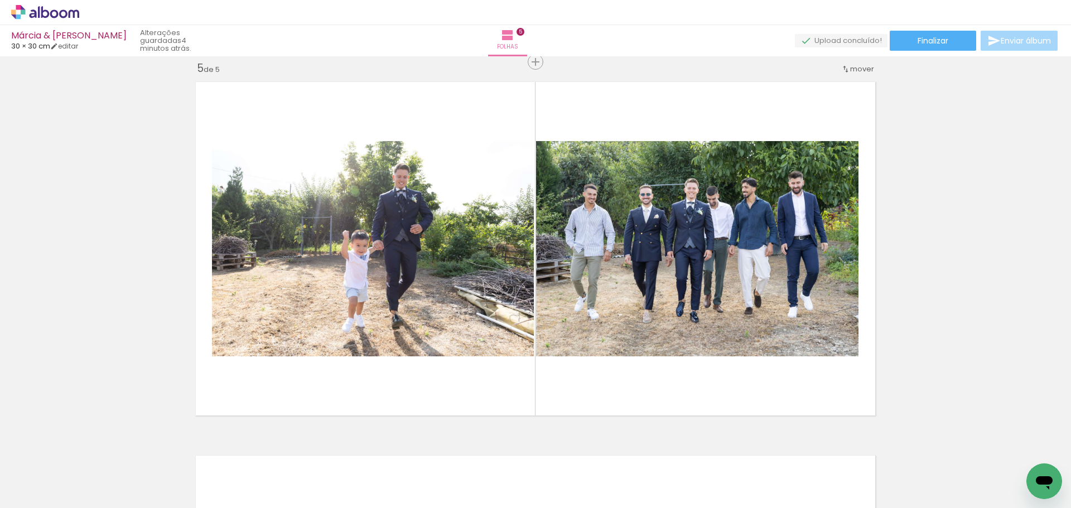
scroll to position [1526, 0]
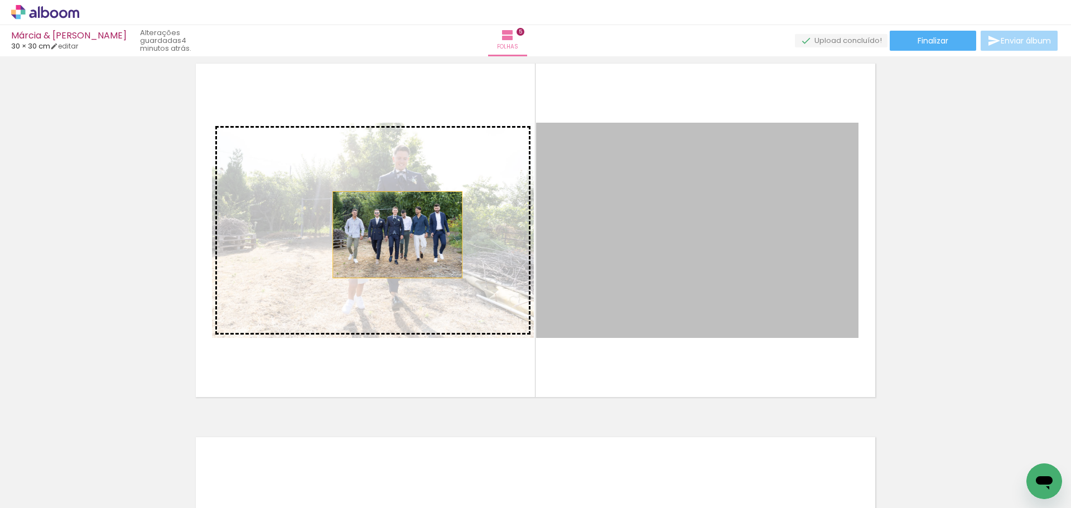
drag, startPoint x: 641, startPoint y: 278, endPoint x: 367, endPoint y: 233, distance: 278.0
click at [0, 0] on slot at bounding box center [0, 0] width 0 height 0
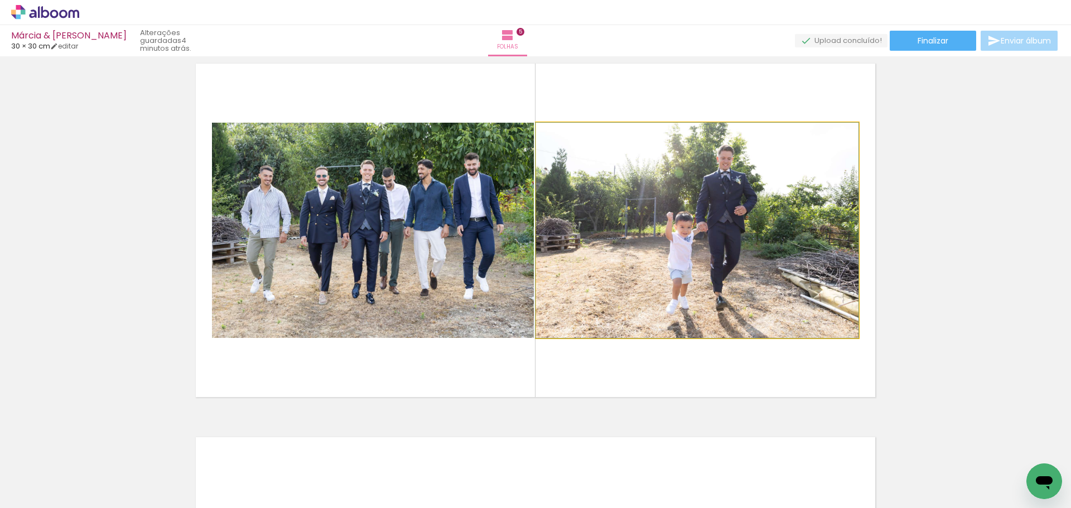
click at [713, 226] on quentale-photo at bounding box center [697, 230] width 322 height 215
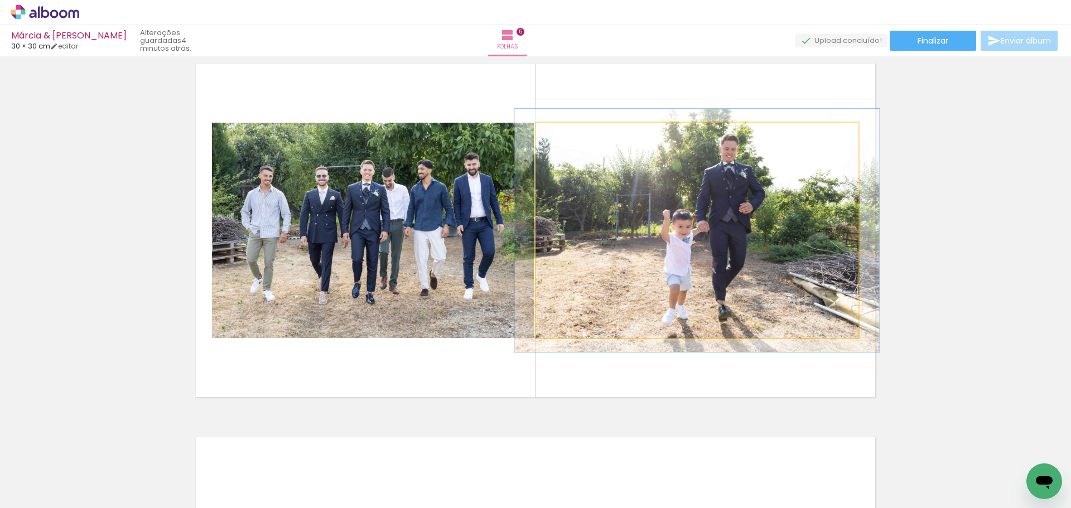
drag, startPoint x: 563, startPoint y: 136, endPoint x: 569, endPoint y: 137, distance: 5.7
type paper-slider "114"
click at [569, 137] on div at bounding box center [567, 134] width 18 height 18
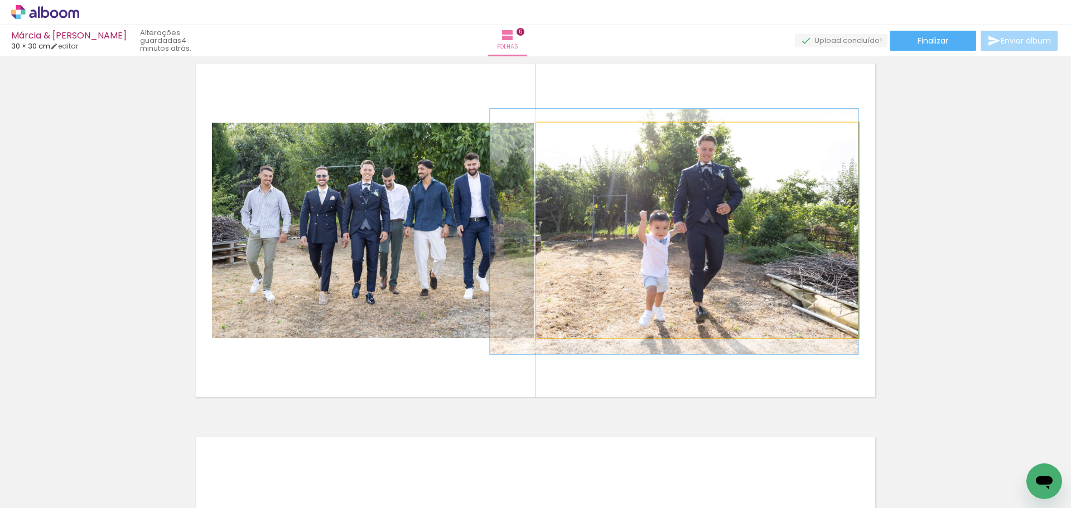
drag, startPoint x: 697, startPoint y: 200, endPoint x: 674, endPoint y: 201, distance: 23.4
drag, startPoint x: 775, startPoint y: 234, endPoint x: 761, endPoint y: 235, distance: 14.0
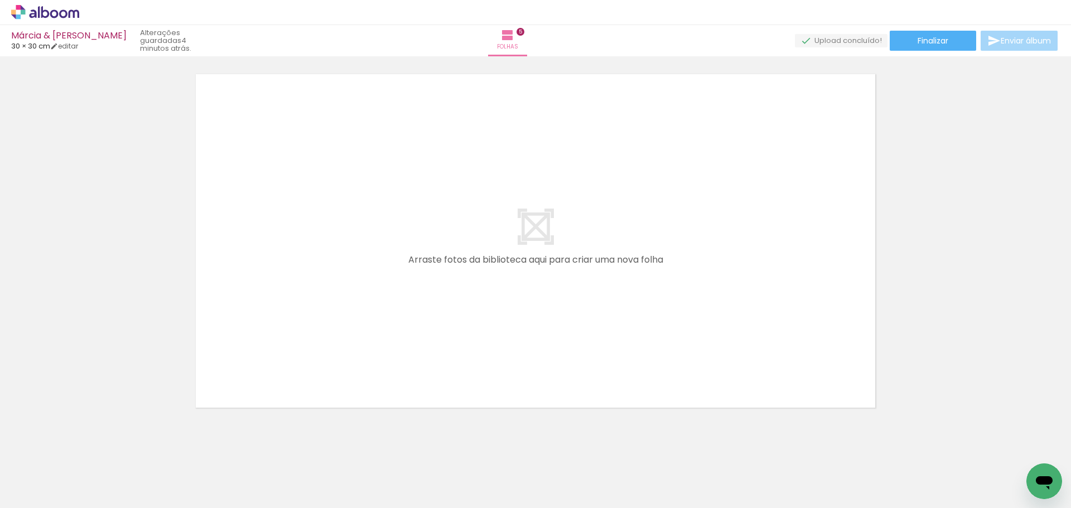
scroll to position [1903, 0]
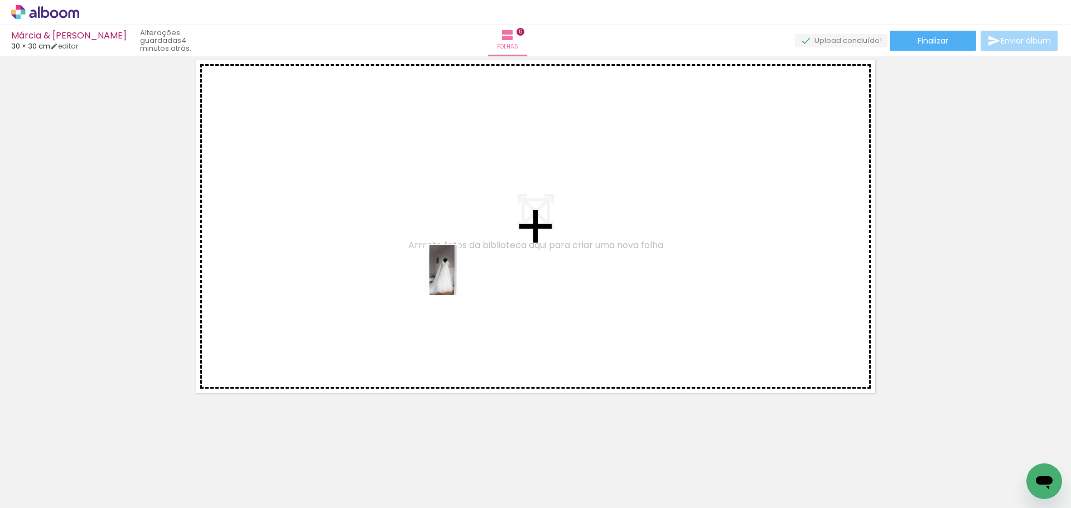
drag, startPoint x: 764, startPoint y: 478, endPoint x: 465, endPoint y: 287, distance: 354.9
click at [420, 240] on quentale-workspace at bounding box center [535, 254] width 1071 height 508
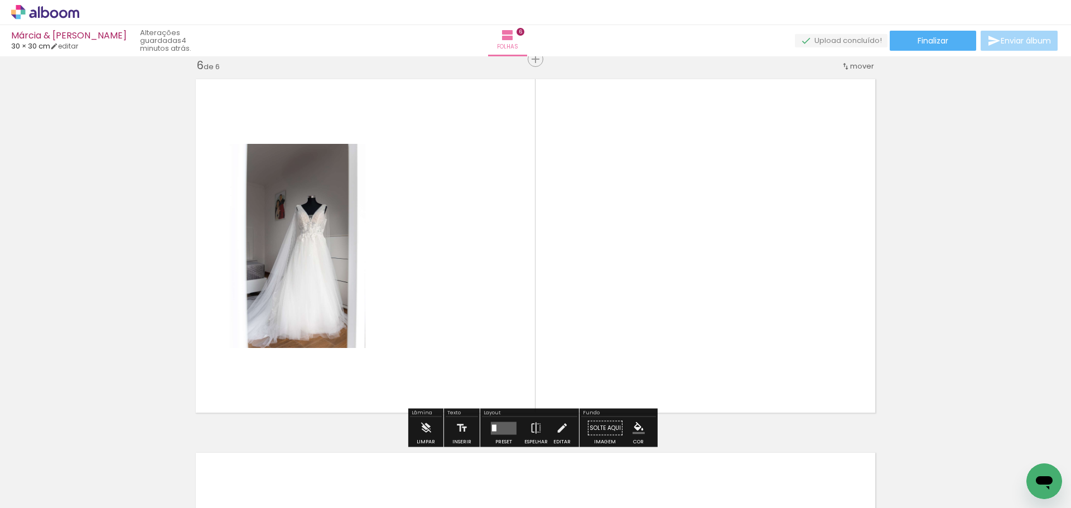
scroll to position [1883, 0]
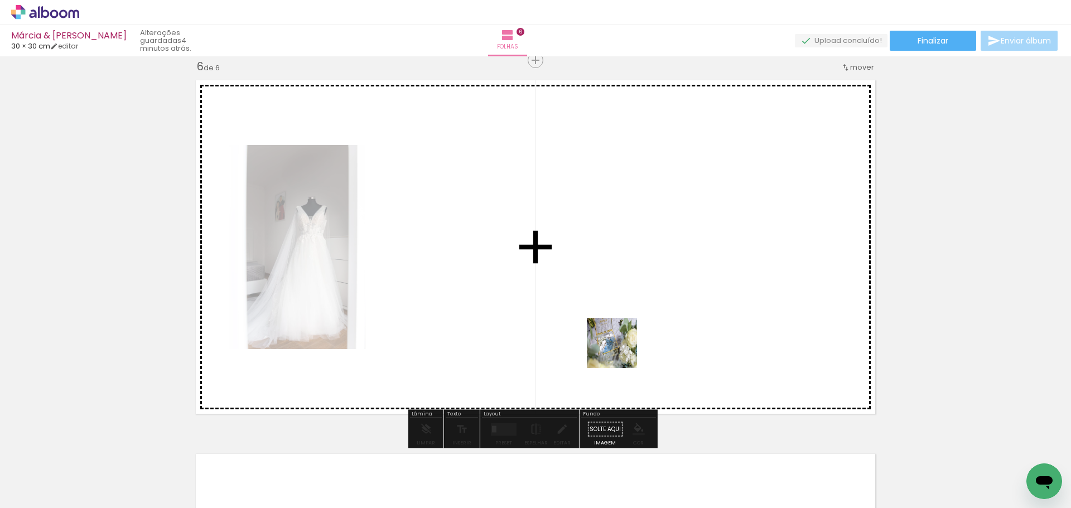
drag, startPoint x: 622, startPoint y: 476, endPoint x: 616, endPoint y: 283, distance: 192.5
click at [616, 283] on quentale-workspace at bounding box center [535, 254] width 1071 height 508
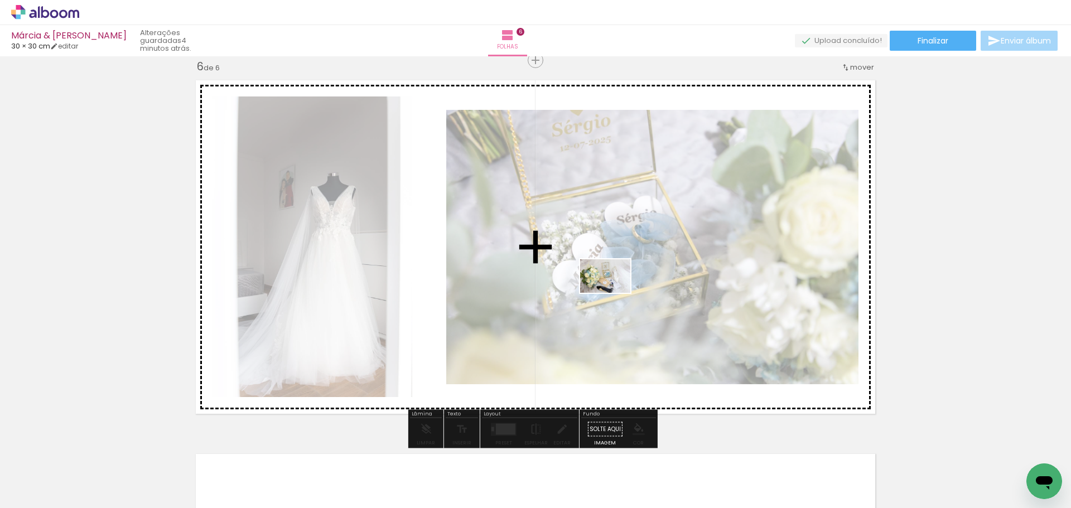
drag, startPoint x: 702, startPoint y: 476, endPoint x: 602, endPoint y: 271, distance: 228.0
click at [602, 271] on quentale-workspace at bounding box center [535, 254] width 1071 height 508
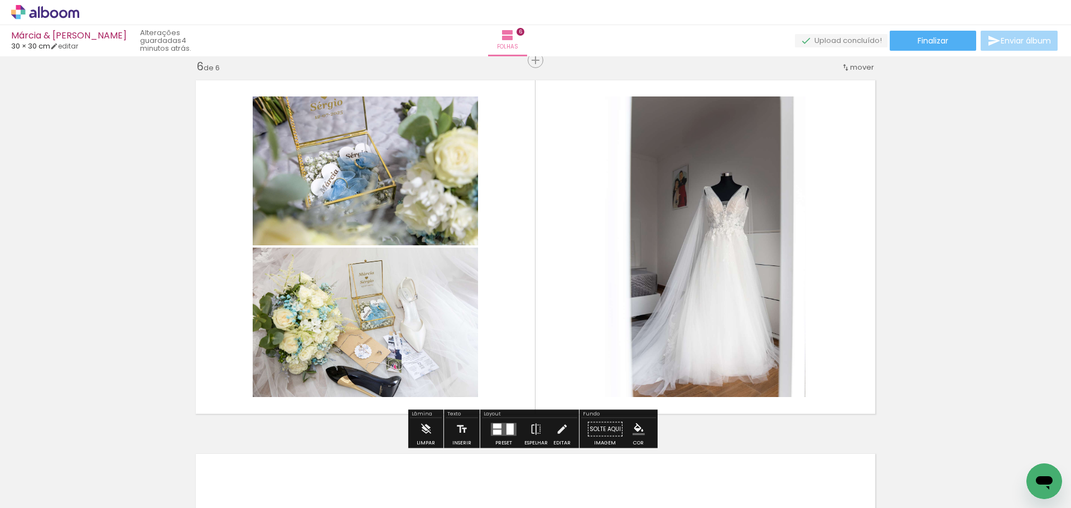
click at [497, 428] on quentale-layouter at bounding box center [504, 429] width 26 height 13
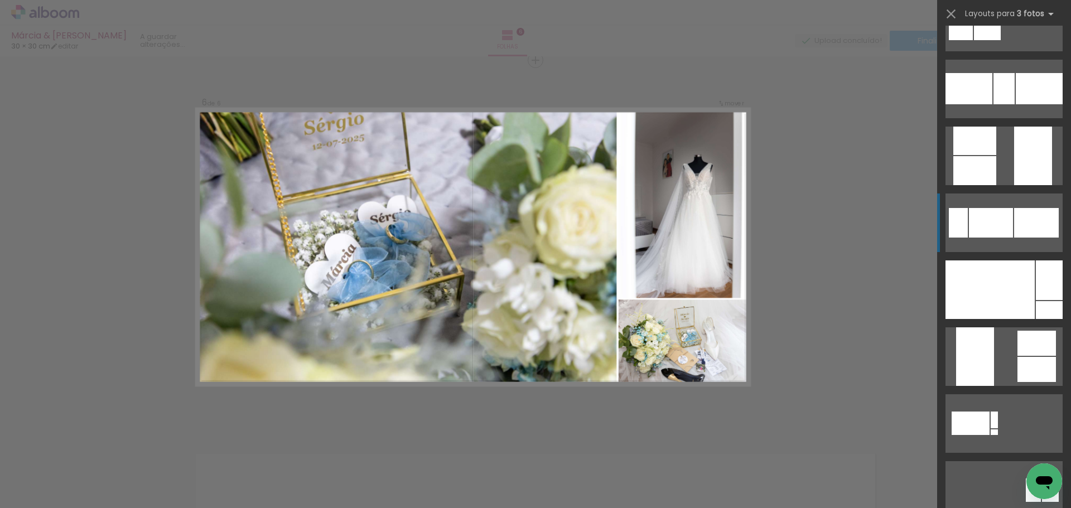
scroll to position [335, 0]
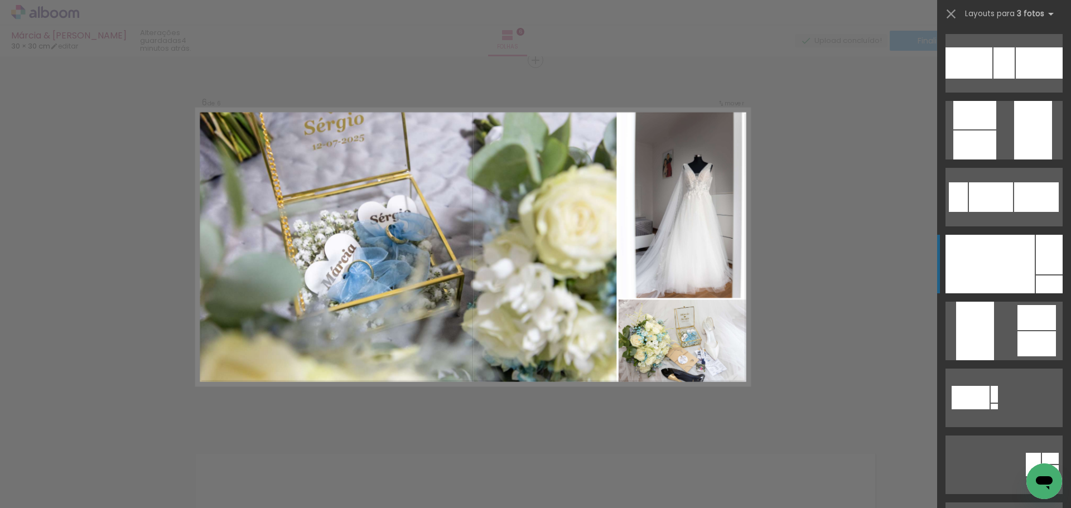
click at [1007, 274] on div at bounding box center [989, 264] width 89 height 59
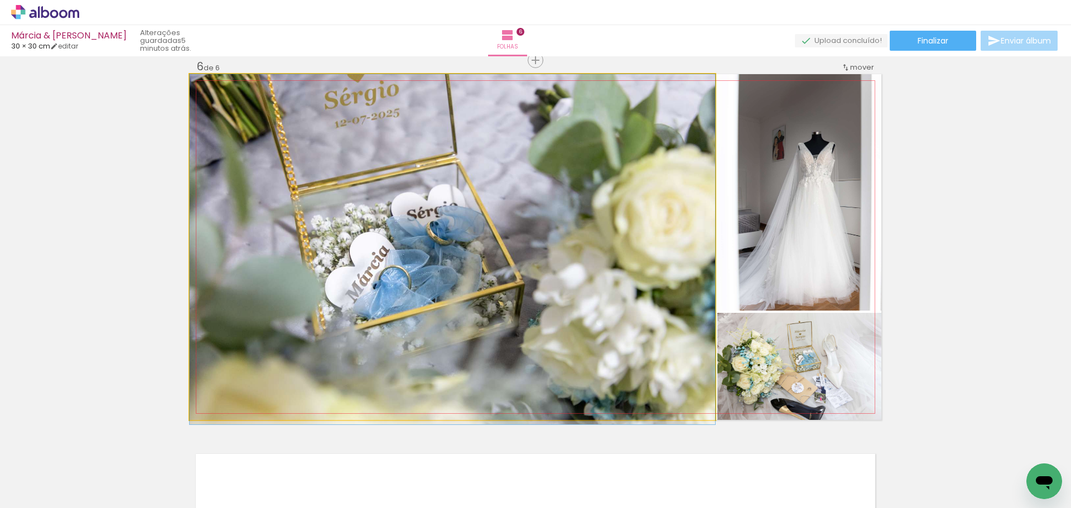
drag, startPoint x: 452, startPoint y: 171, endPoint x: 461, endPoint y: 190, distance: 20.2
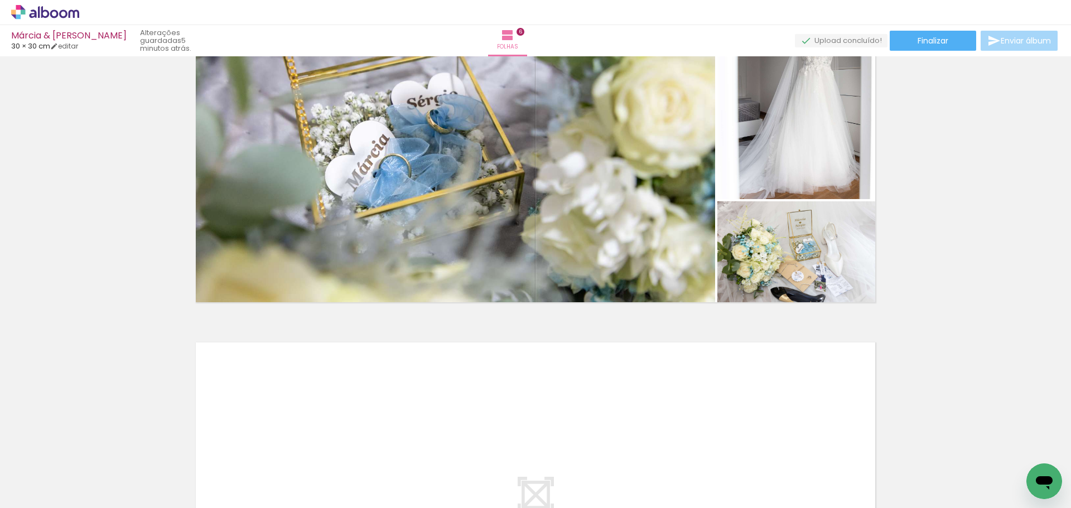
scroll to position [1938, 0]
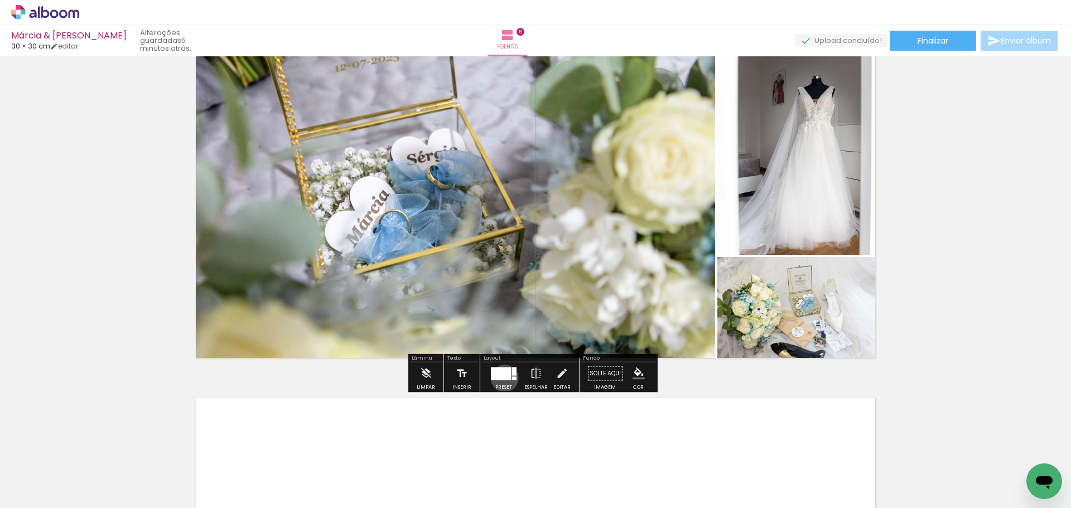
click at [502, 378] on div at bounding box center [501, 373] width 20 height 13
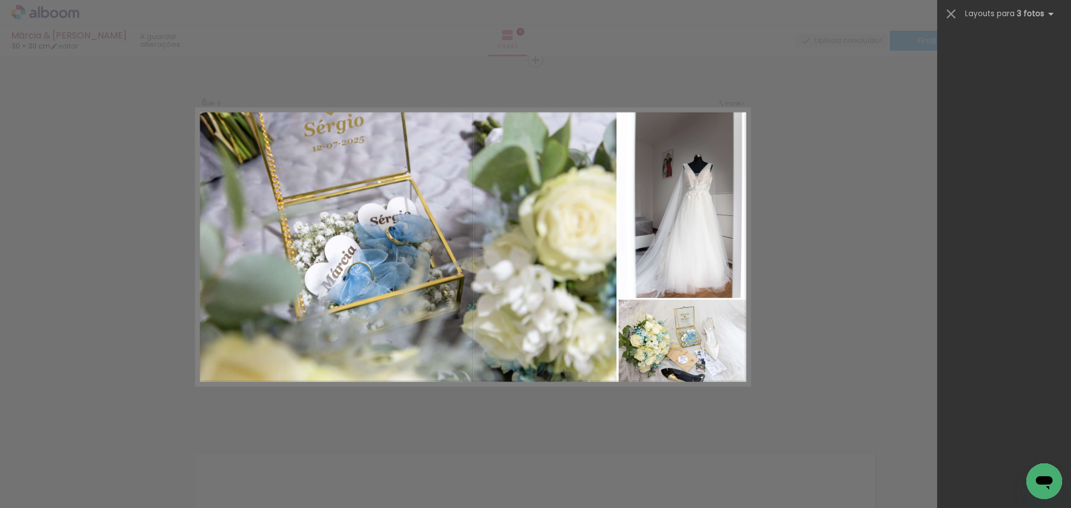
scroll to position [0, 0]
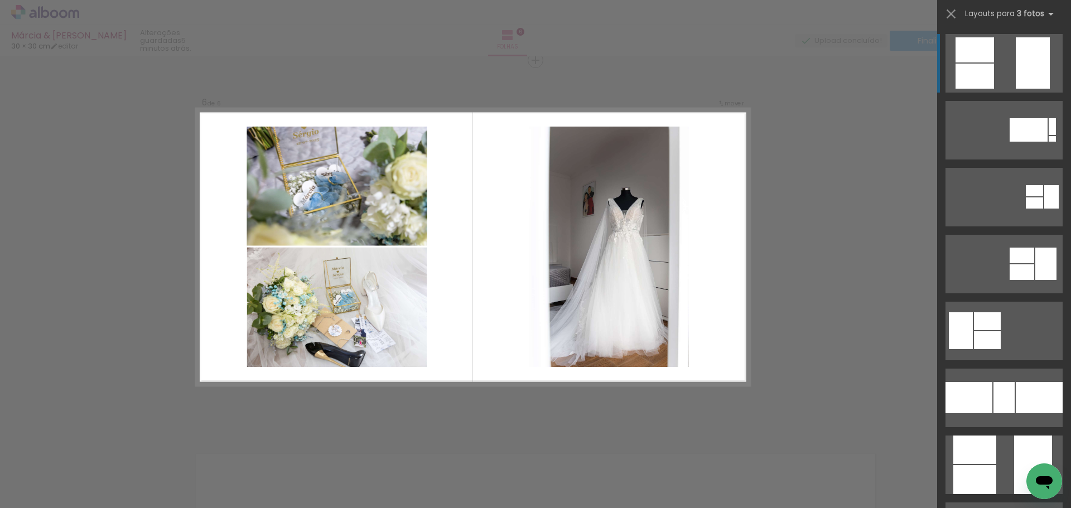
click at [1024, 59] on div at bounding box center [1033, 62] width 34 height 51
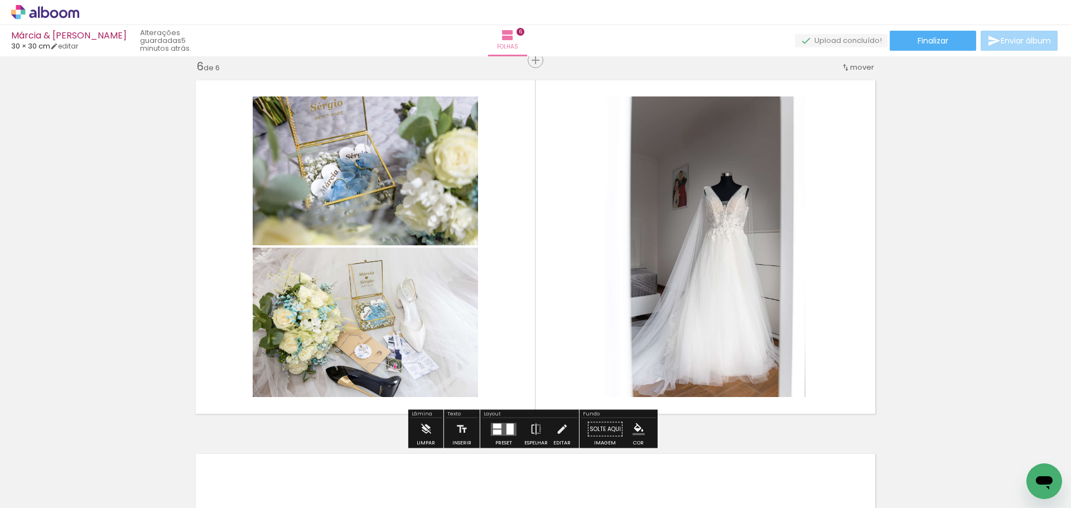
click at [498, 424] on div at bounding box center [497, 425] width 8 height 5
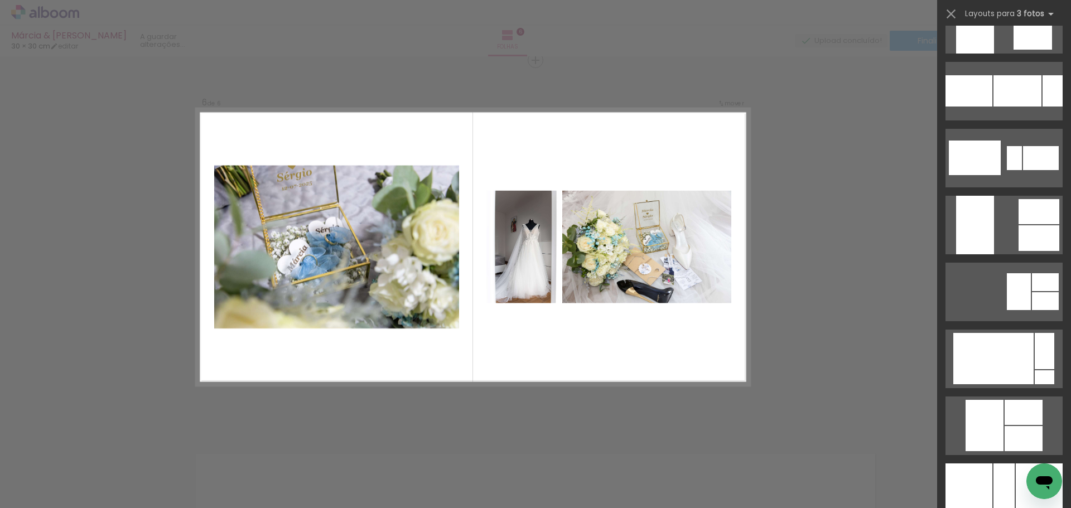
scroll to position [1450, 0]
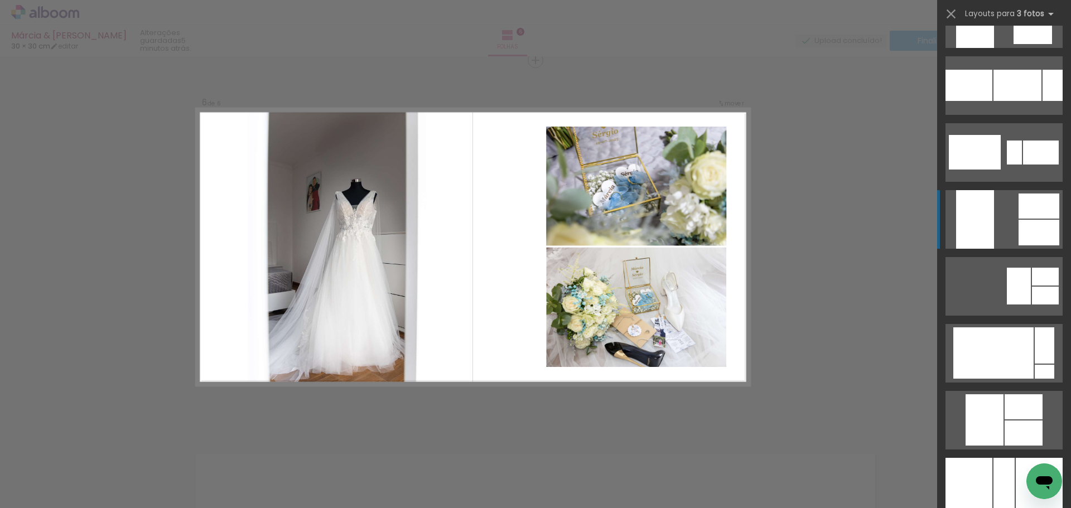
click at [956, 224] on div at bounding box center [975, 219] width 38 height 59
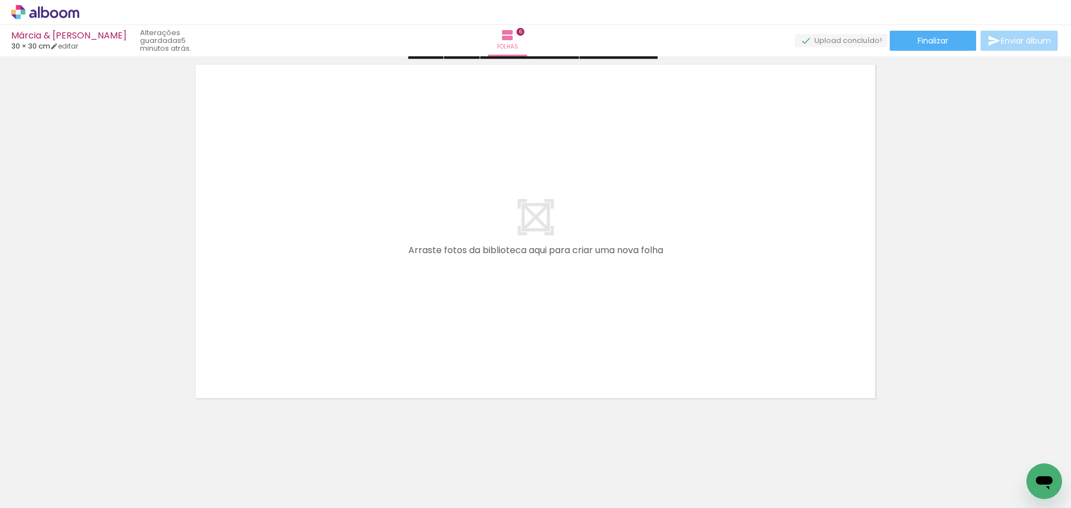
scroll to position [2273, 0]
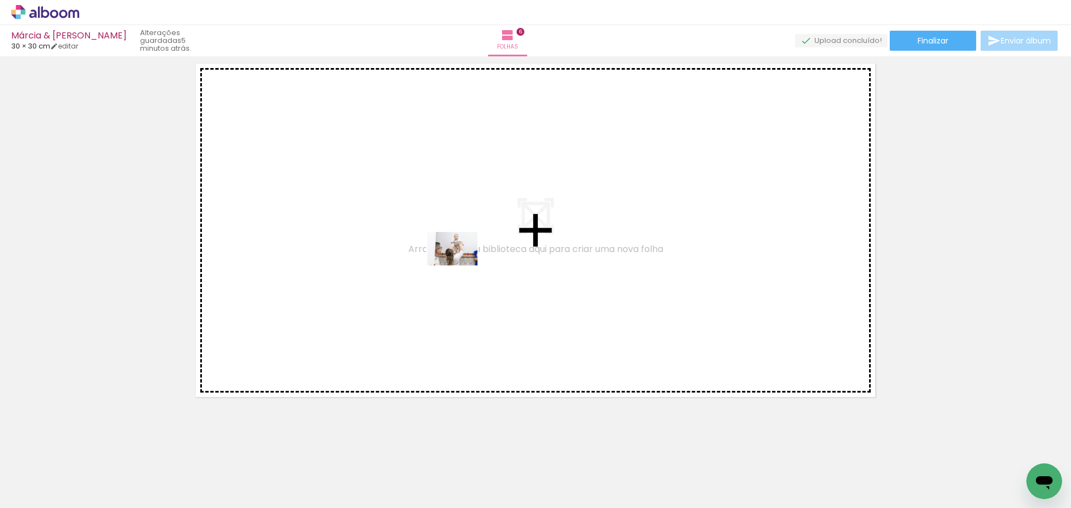
drag, startPoint x: 549, startPoint y: 420, endPoint x: 461, endPoint y: 265, distance: 178.6
click at [461, 265] on quentale-workspace at bounding box center [535, 254] width 1071 height 508
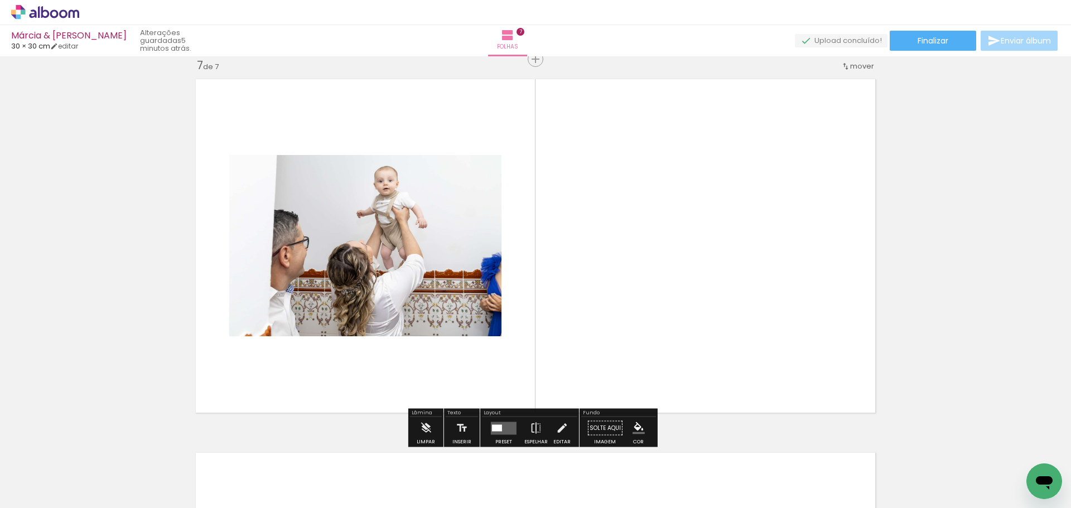
scroll to position [2256, 0]
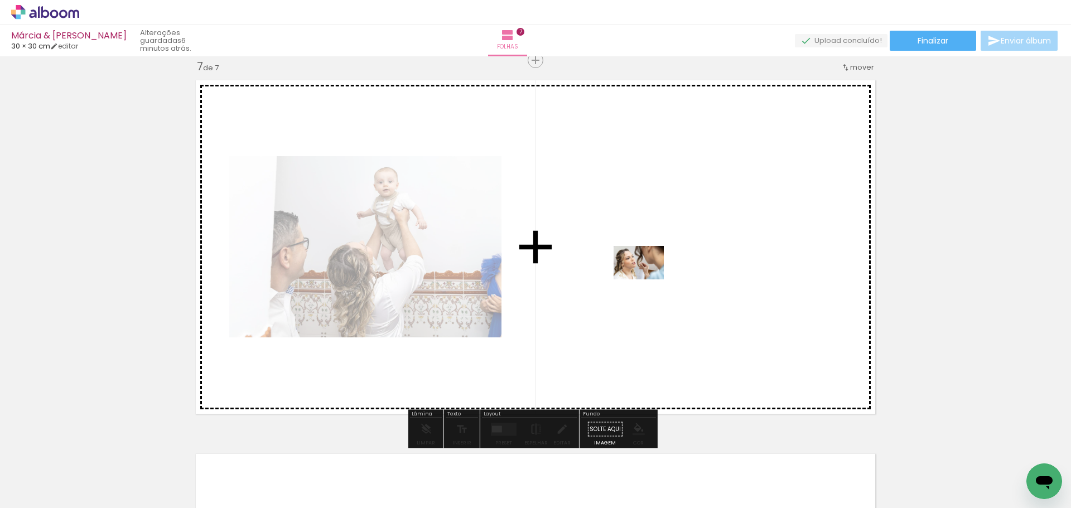
drag, startPoint x: 826, startPoint y: 485, endPoint x: 641, endPoint y: 274, distance: 281.4
click at [641, 274] on quentale-workspace at bounding box center [535, 254] width 1071 height 508
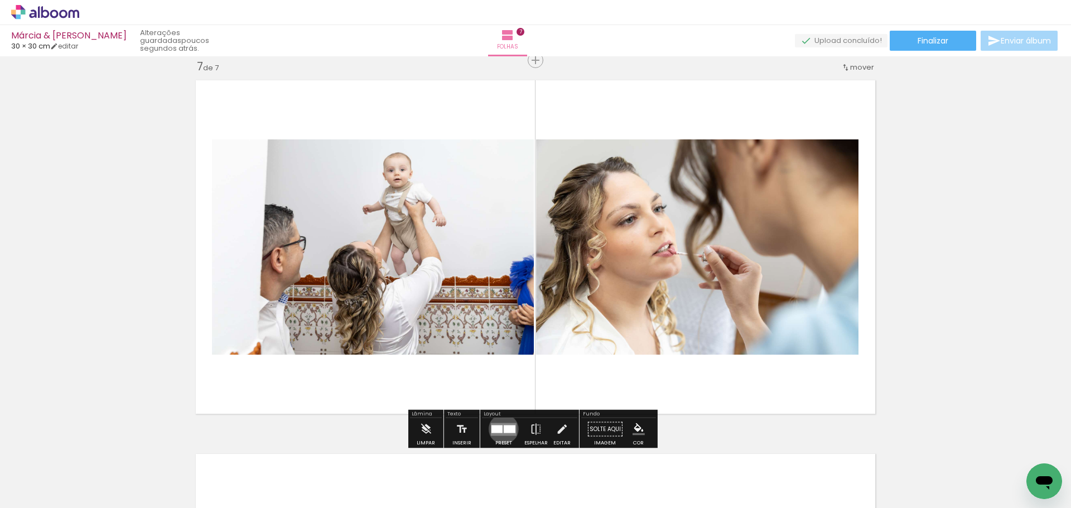
click at [504, 429] on div at bounding box center [510, 429] width 12 height 8
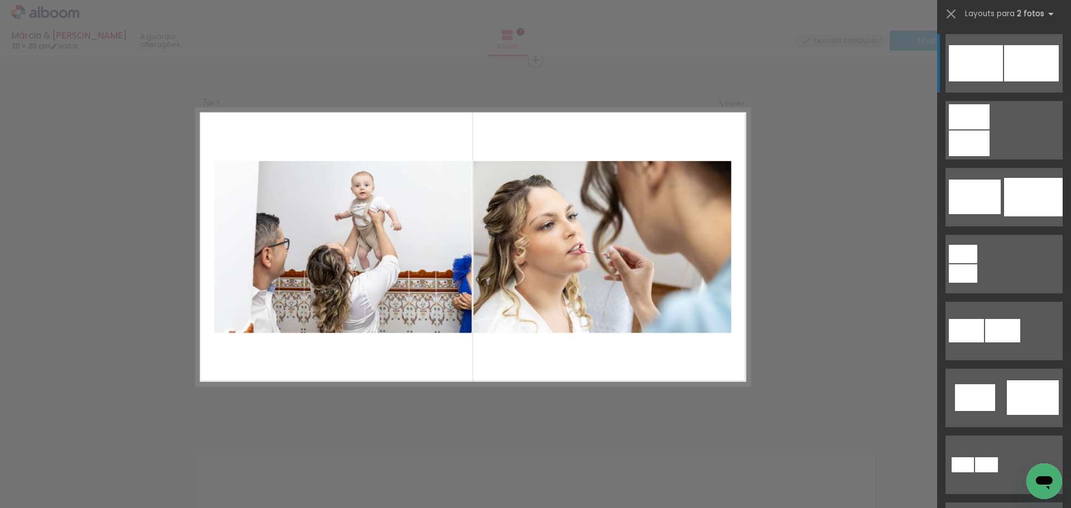
click at [431, 243] on quentale-photo at bounding box center [343, 247] width 258 height 172
click at [393, 235] on quentale-photo at bounding box center [343, 247] width 258 height 172
click at [292, 204] on quentale-photo at bounding box center [343, 247] width 258 height 172
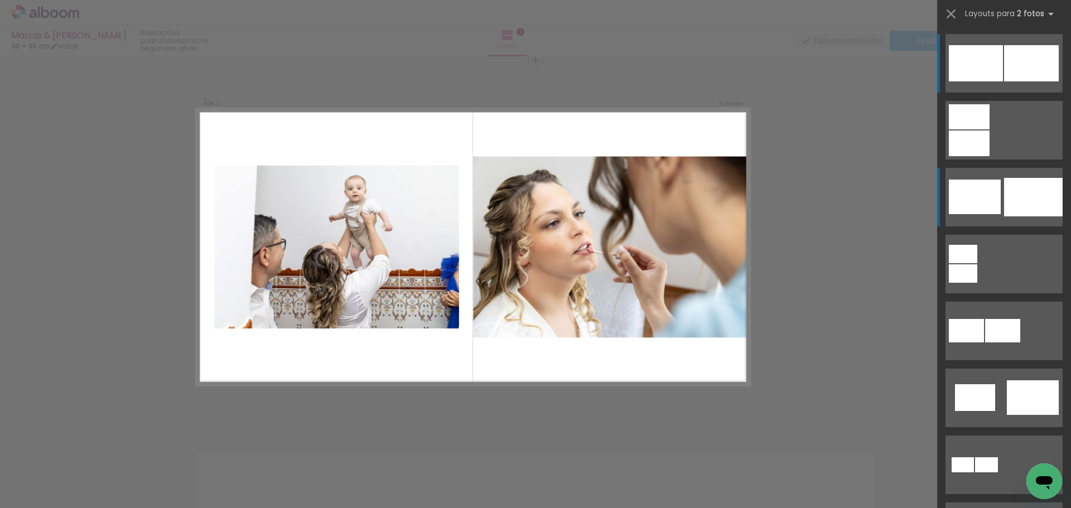
click at [1021, 192] on div at bounding box center [1033, 197] width 59 height 38
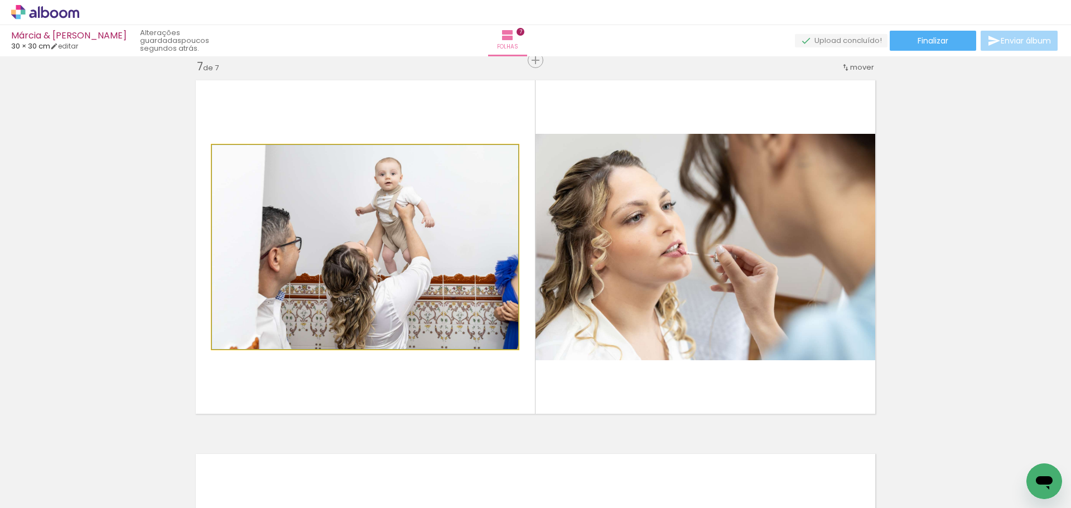
click at [415, 279] on quentale-photo at bounding box center [365, 247] width 306 height 204
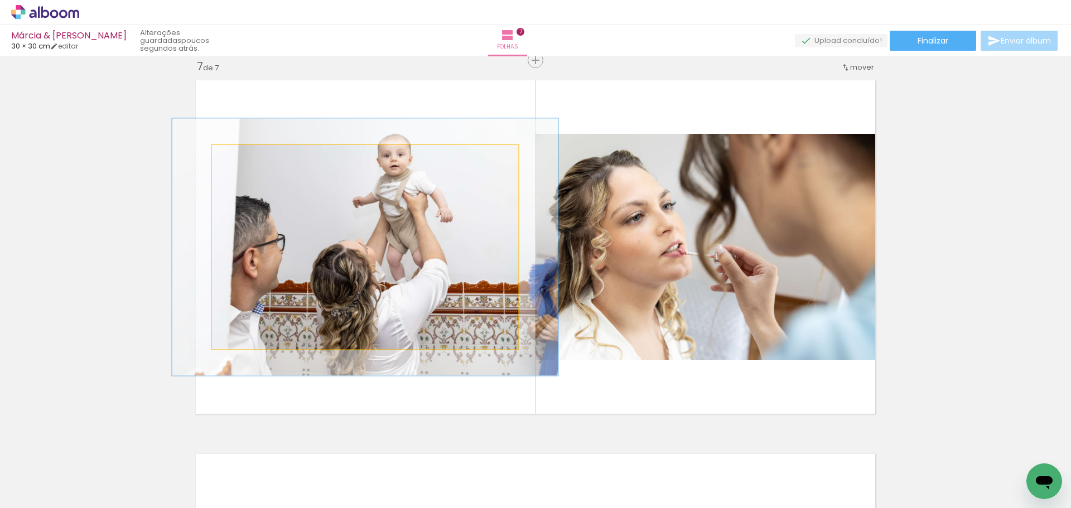
drag, startPoint x: 238, startPoint y: 157, endPoint x: 248, endPoint y: 160, distance: 10.6
click at [248, 160] on div at bounding box center [248, 157] width 18 height 18
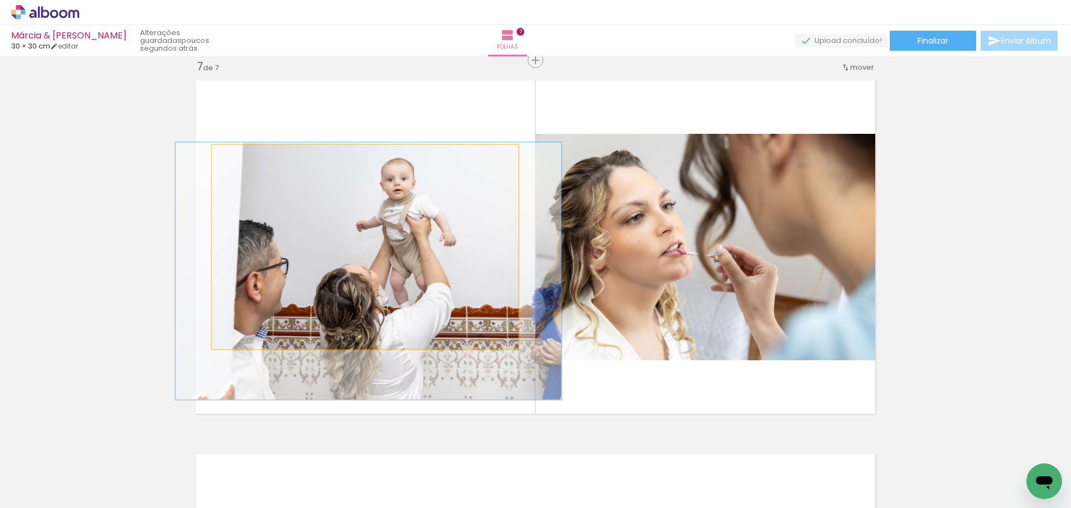
drag, startPoint x: 446, startPoint y: 235, endPoint x: 449, endPoint y: 259, distance: 24.2
click at [432, 283] on quentale-photo at bounding box center [365, 247] width 306 height 204
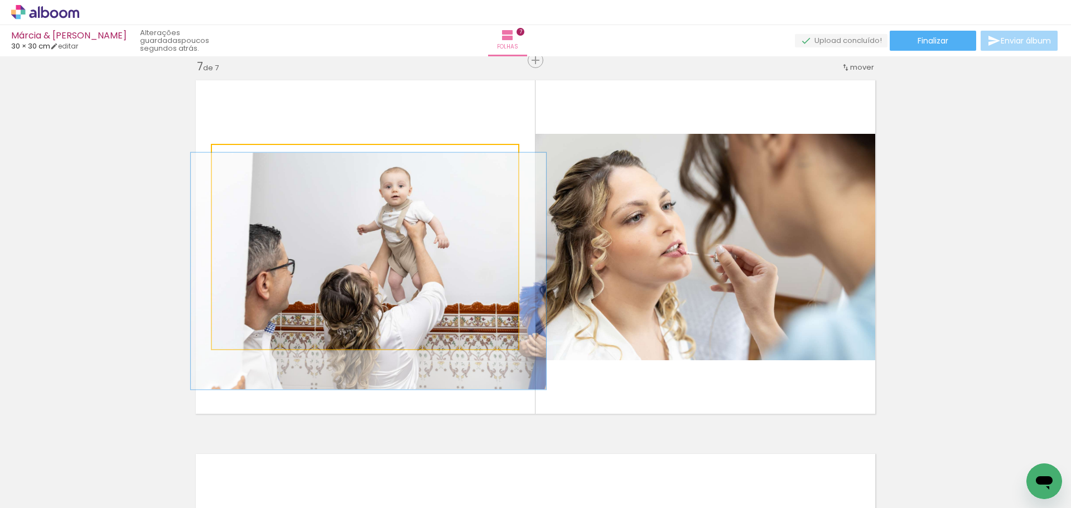
type paper-slider "116"
click at [237, 157] on div at bounding box center [245, 157] width 18 height 18
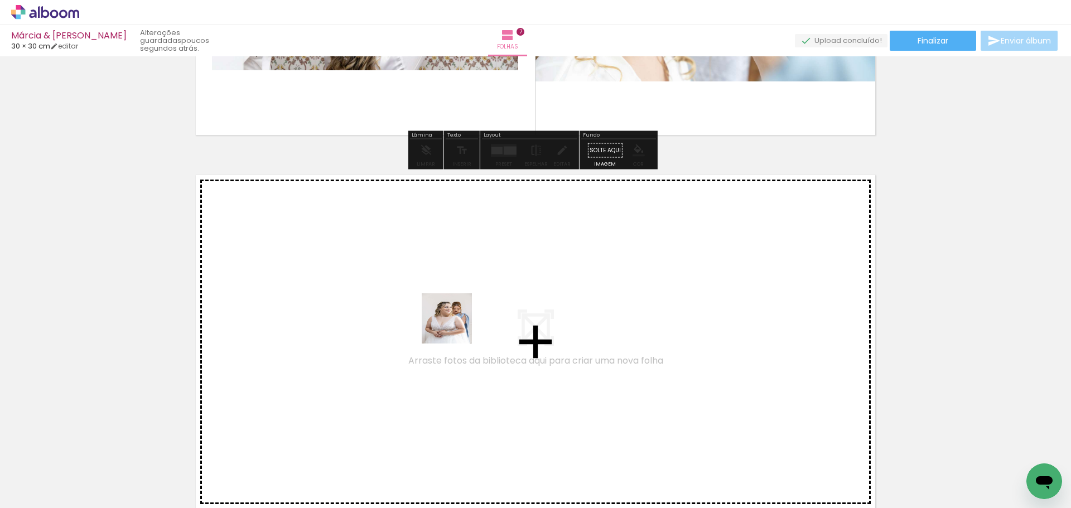
drag, startPoint x: 465, startPoint y: 483, endPoint x: 449, endPoint y: 280, distance: 203.6
click at [449, 280] on quentale-workspace at bounding box center [535, 254] width 1071 height 508
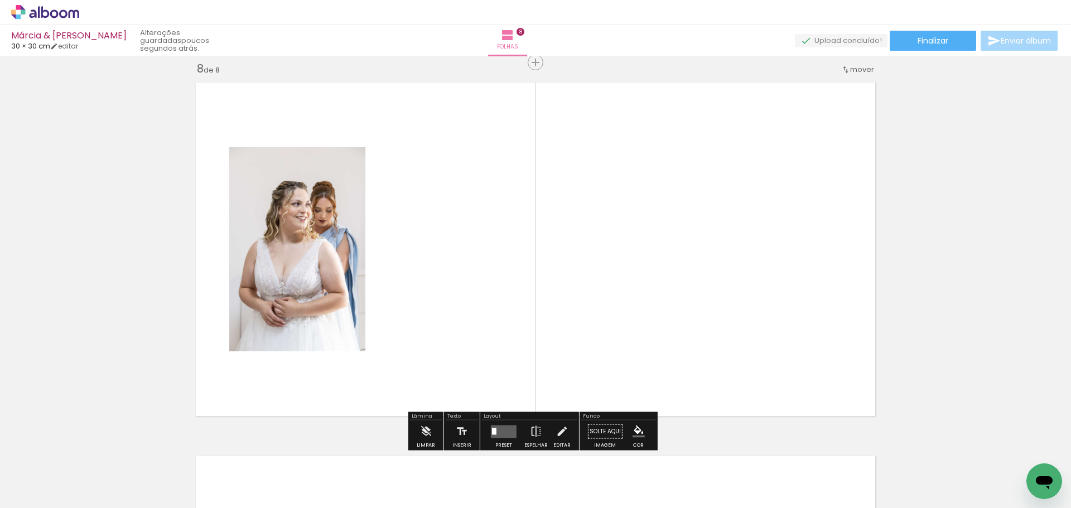
scroll to position [2630, 0]
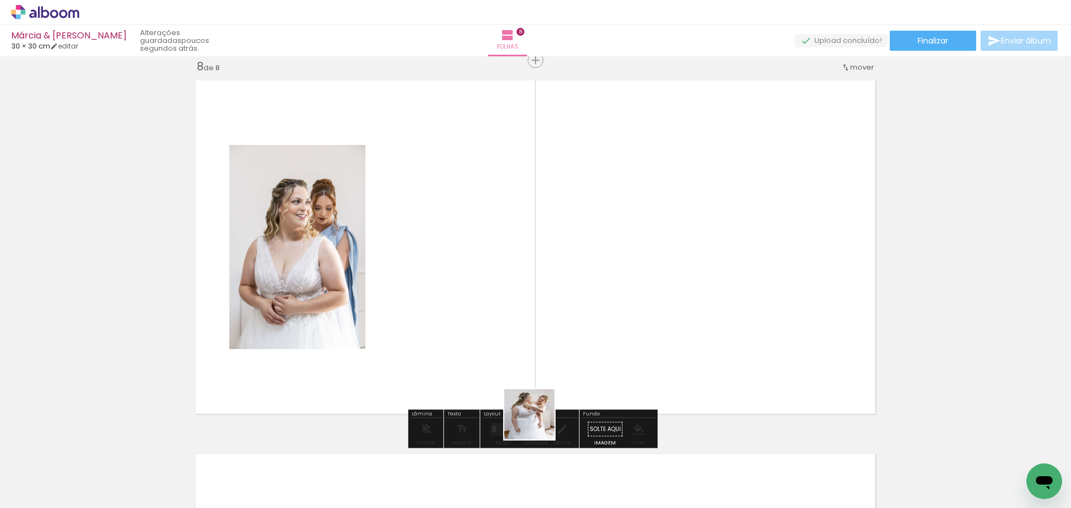
drag, startPoint x: 538, startPoint y: 461, endPoint x: 563, endPoint y: 449, distance: 27.7
click at [545, 284] on quentale-workspace at bounding box center [535, 254] width 1071 height 508
